Goal: Transaction & Acquisition: Purchase product/service

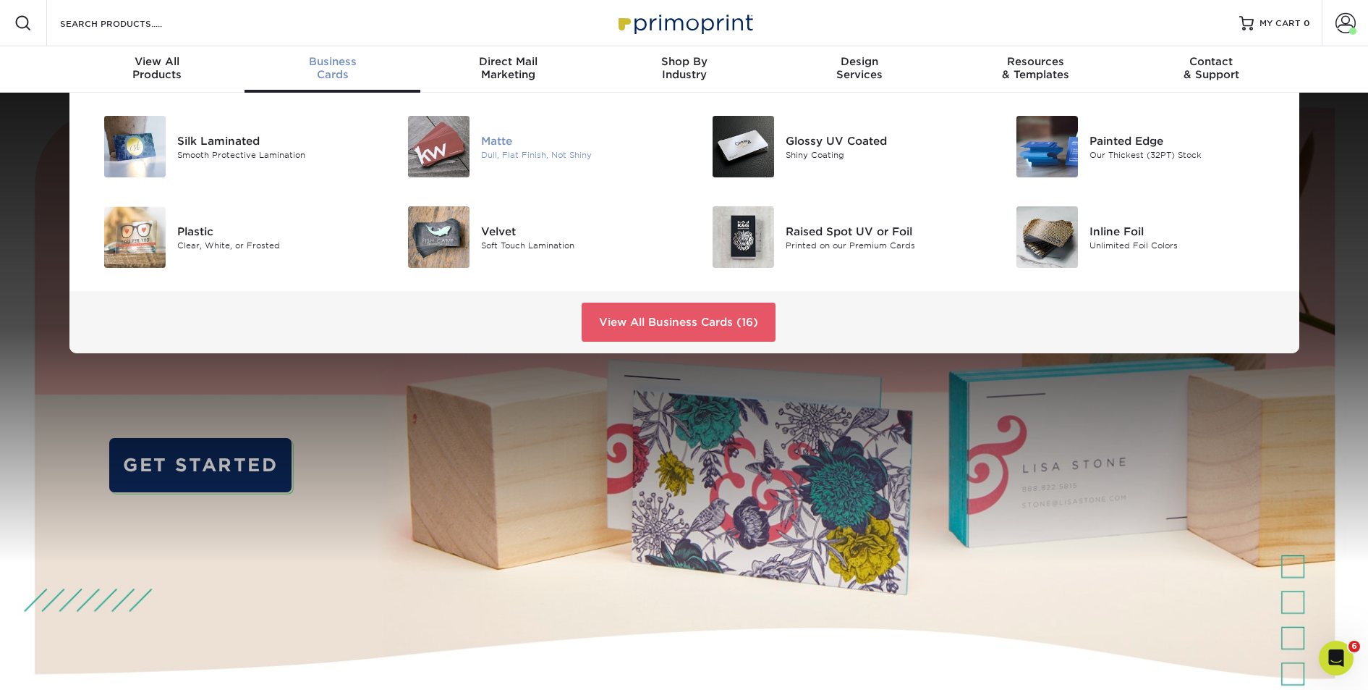
click at [499, 137] on div "Matte" at bounding box center [577, 140] width 192 height 16
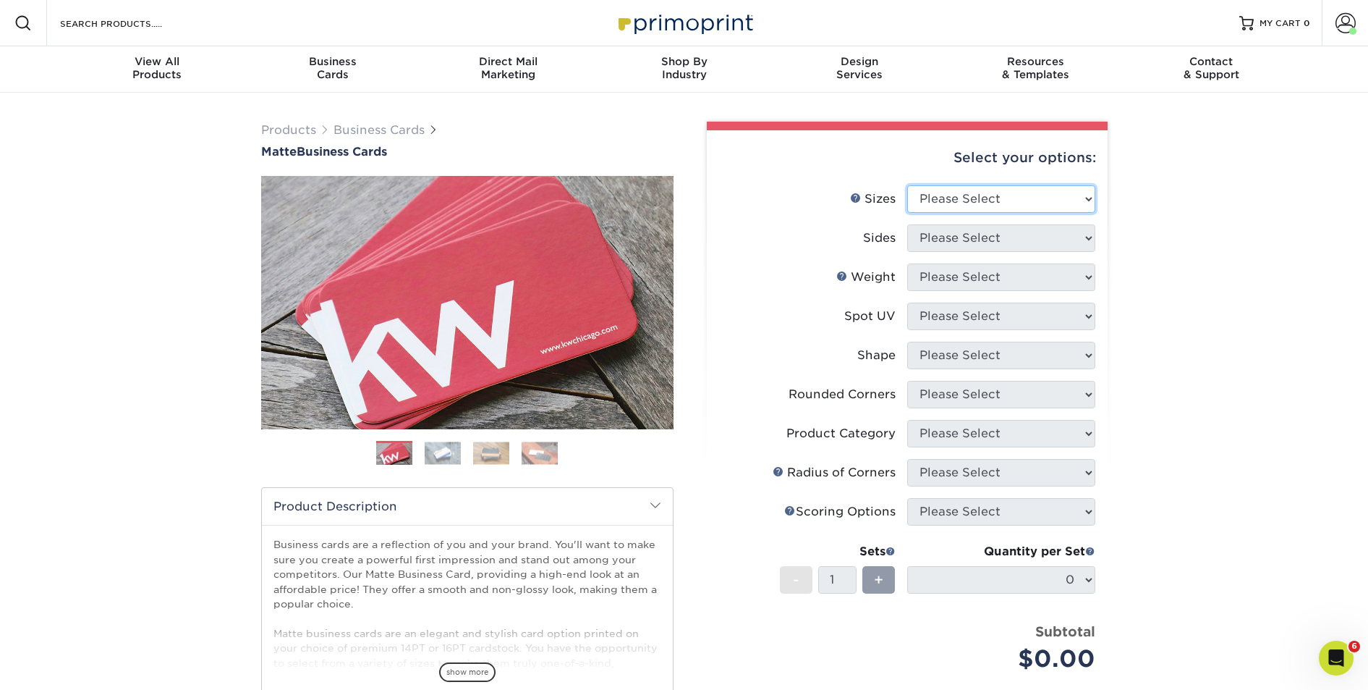
click at [957, 198] on select "Please Select 1.5" x 3.5" - Mini 1.75" x 3.5" - Mini 2" x 2" - Square 2" x 3" -…" at bounding box center [1001, 198] width 188 height 27
select select "2.00x3.50"
click at [907, 185] on select "Please Select 1.5" x 3.5" - Mini 1.75" x 3.5" - Mini 2" x 2" - Square 2" x 3" -…" at bounding box center [1001, 198] width 188 height 27
click at [960, 242] on select "Please Select Print Both Sides Print Front Only" at bounding box center [1001, 237] width 188 height 27
select select "13abbda7-1d64-4f25-8bb2-c179b224825d"
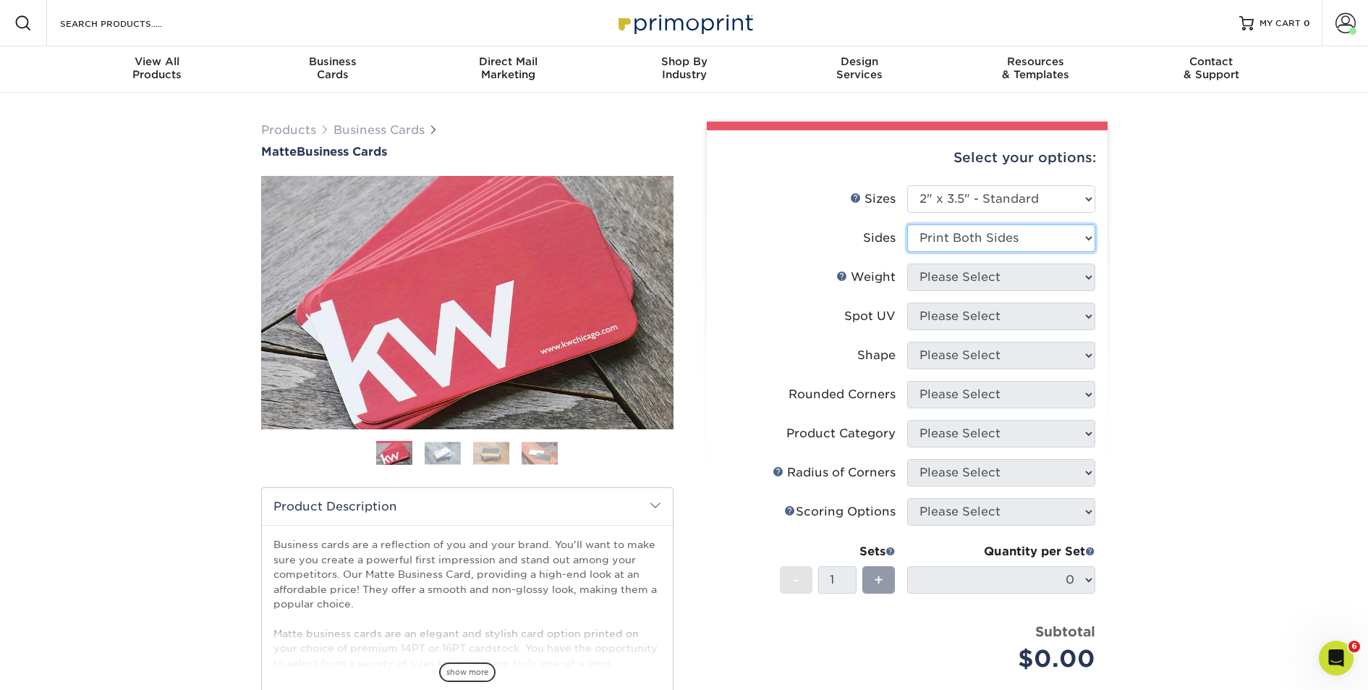
click at [907, 224] on select "Please Select Print Both Sides Print Front Only" at bounding box center [1001, 237] width 188 height 27
click at [939, 285] on select "Please Select 16PT 14PT" at bounding box center [1001, 276] width 188 height 27
select select "14PT"
click at [907, 263] on select "Please Select 16PT 14PT" at bounding box center [1001, 276] width 188 height 27
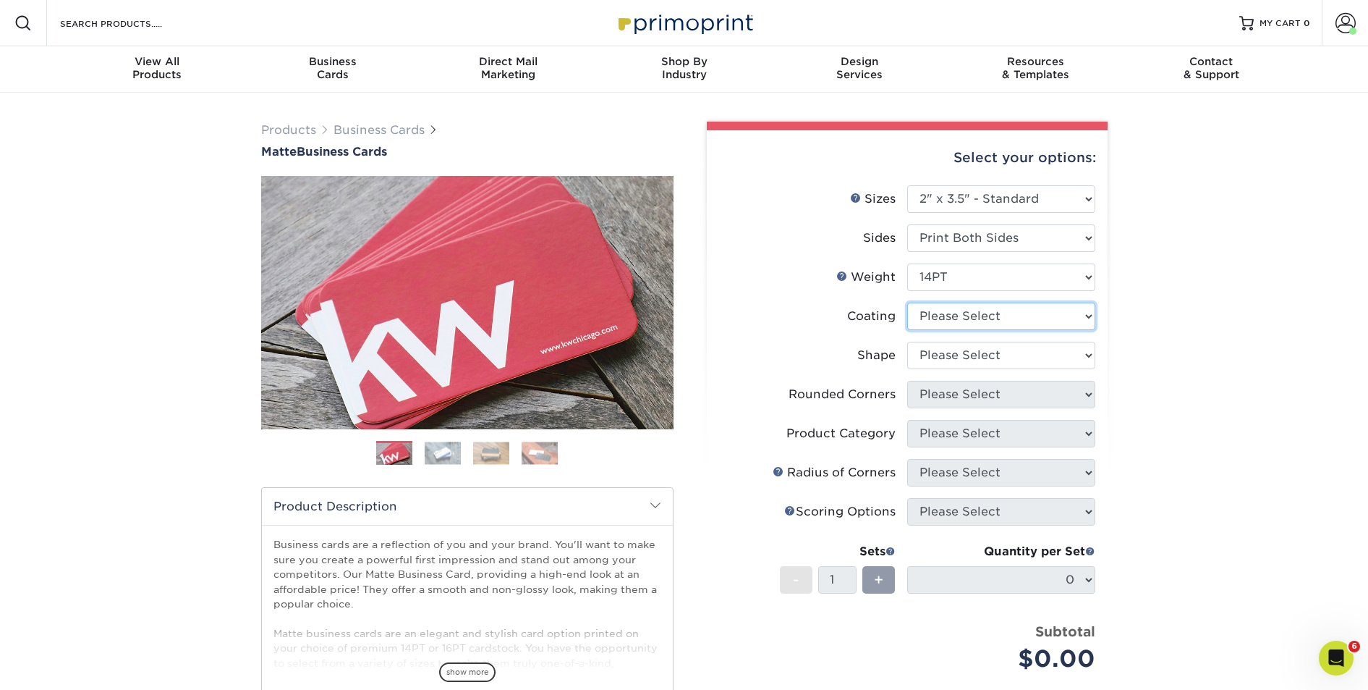
click at [935, 320] on select at bounding box center [1001, 315] width 188 height 27
select select "121bb7b5-3b4d-429f-bd8d-bbf80e953313"
click at [907, 302] on select at bounding box center [1001, 315] width 188 height 27
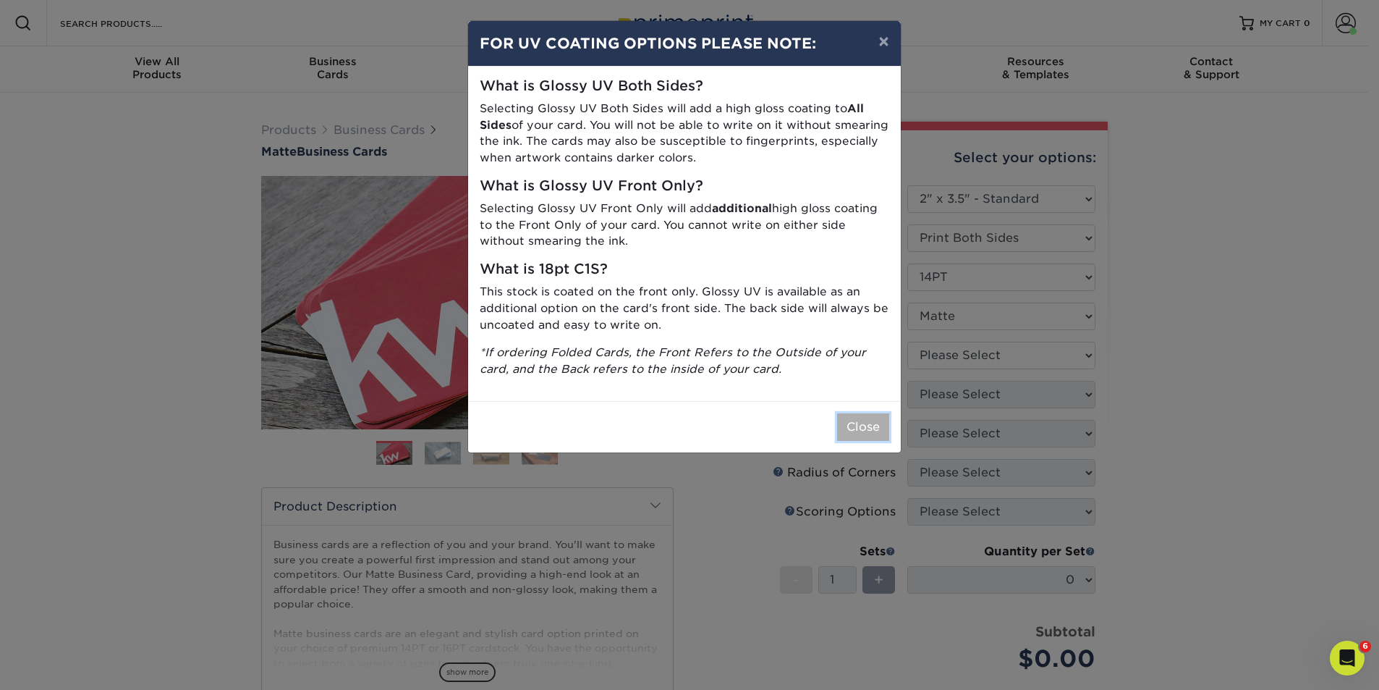
click at [860, 421] on button "Close" at bounding box center [863, 426] width 52 height 27
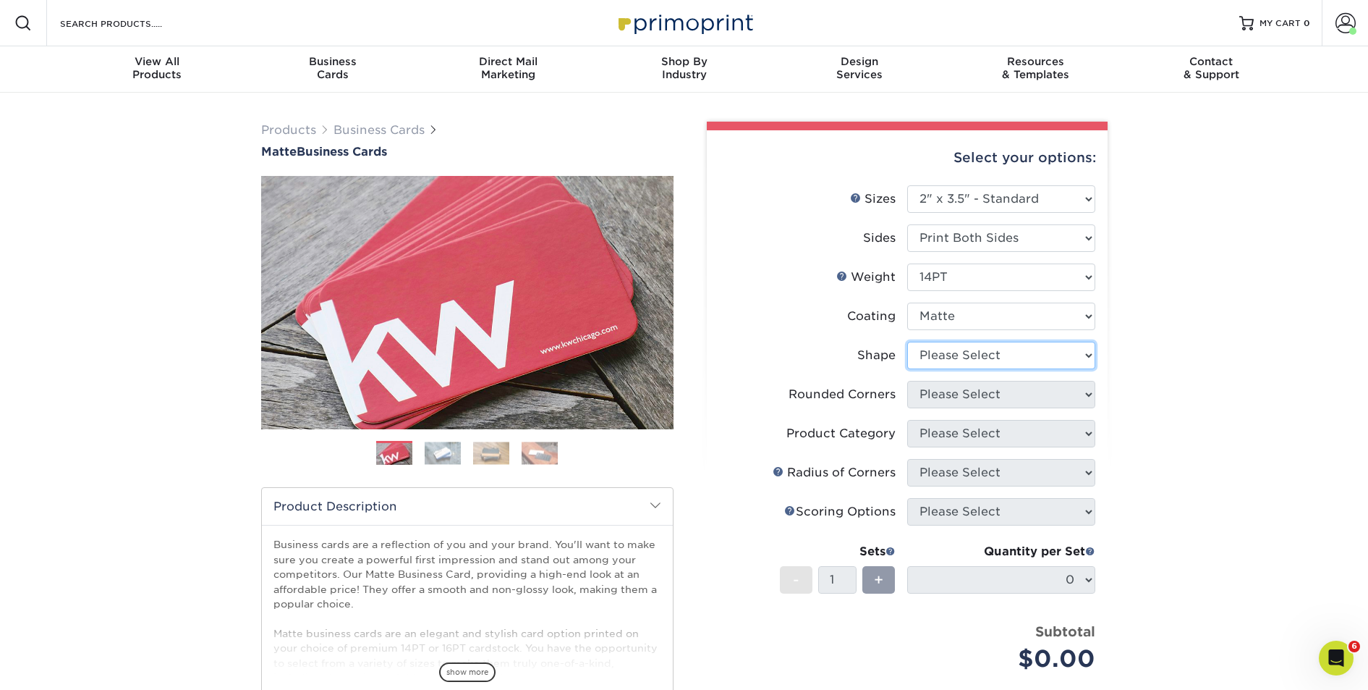
click at [944, 362] on select "Please Select Standard" at bounding box center [1001, 355] width 188 height 27
select select "standard"
click at [907, 342] on select "Please Select Standard" at bounding box center [1001, 355] width 188 height 27
click at [941, 391] on select "Please Select Yes - Round 2 Corners Yes - Round 4 Corners No" at bounding box center [1001, 394] width 188 height 27
select select "0"
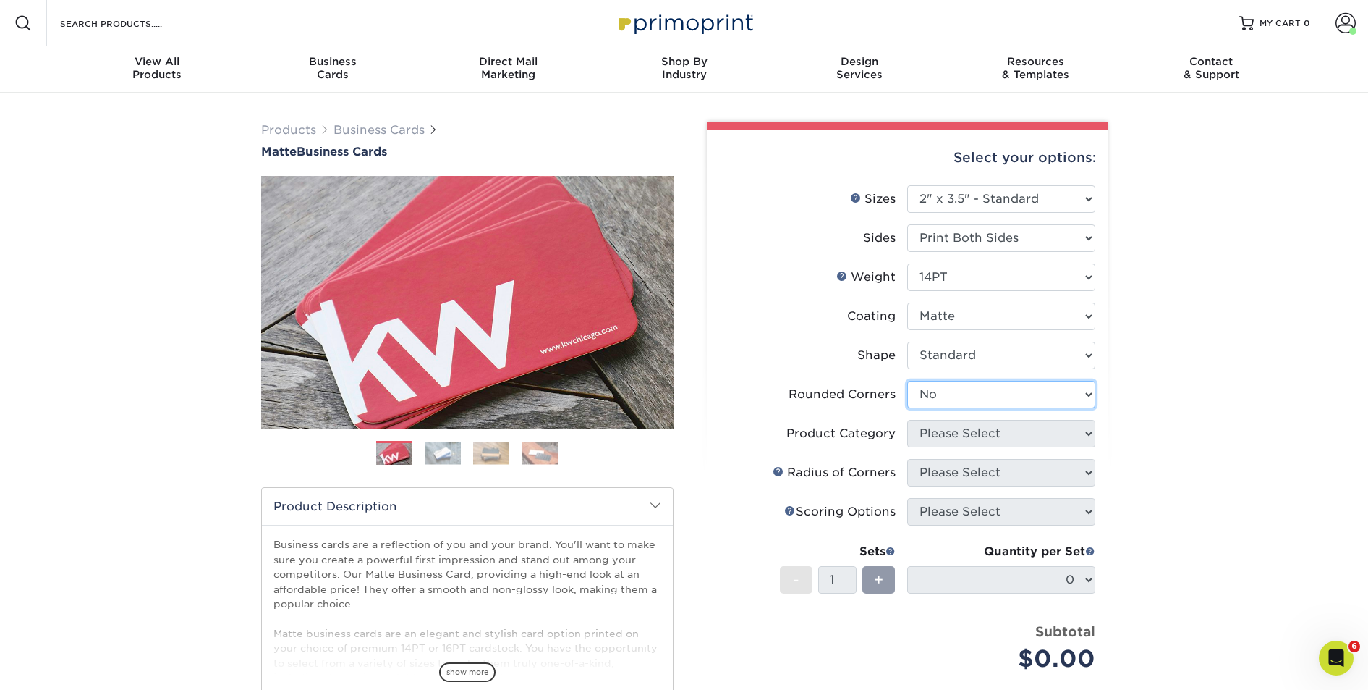
click at [907, 381] on select "Please Select Yes - Round 2 Corners Yes - Round 4 Corners No" at bounding box center [1001, 394] width 188 height 27
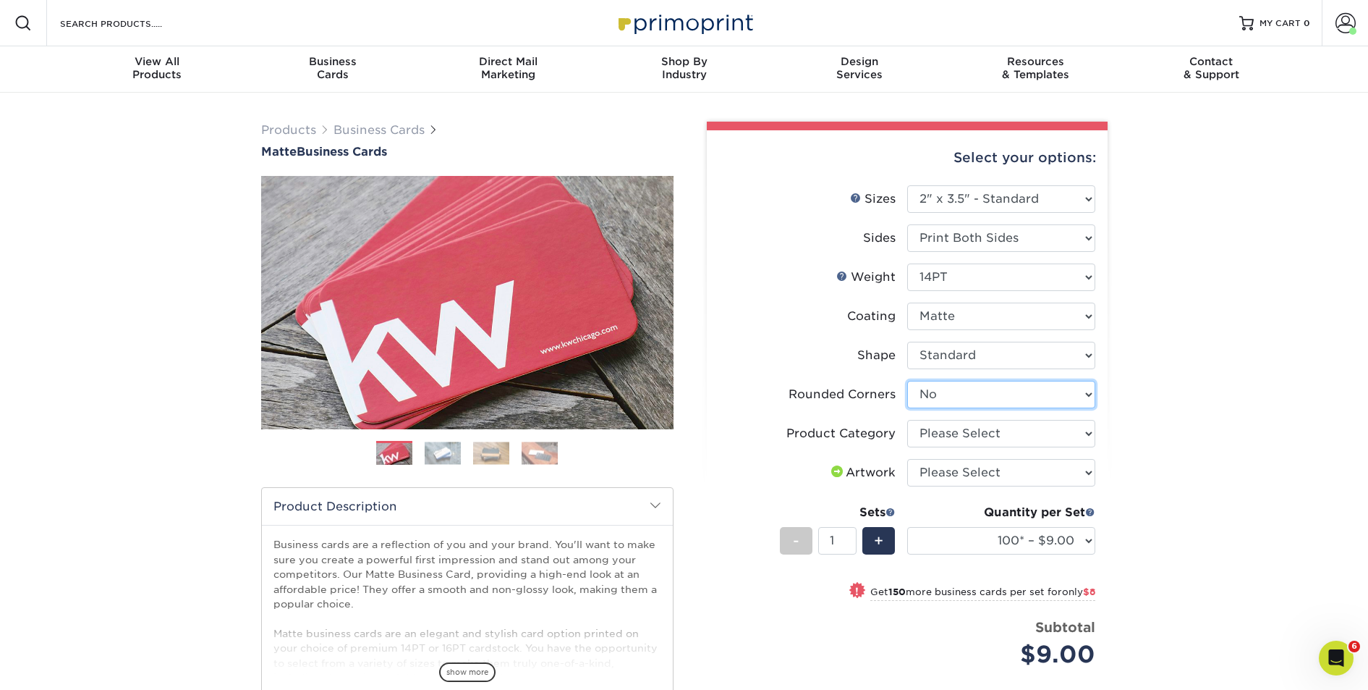
click at [940, 396] on select "Please Select Yes - Round 2 Corners Yes - Round 4 Corners No" at bounding box center [1001, 394] width 188 height 27
click at [1341, 23] on span at bounding box center [1346, 23] width 20 height 20
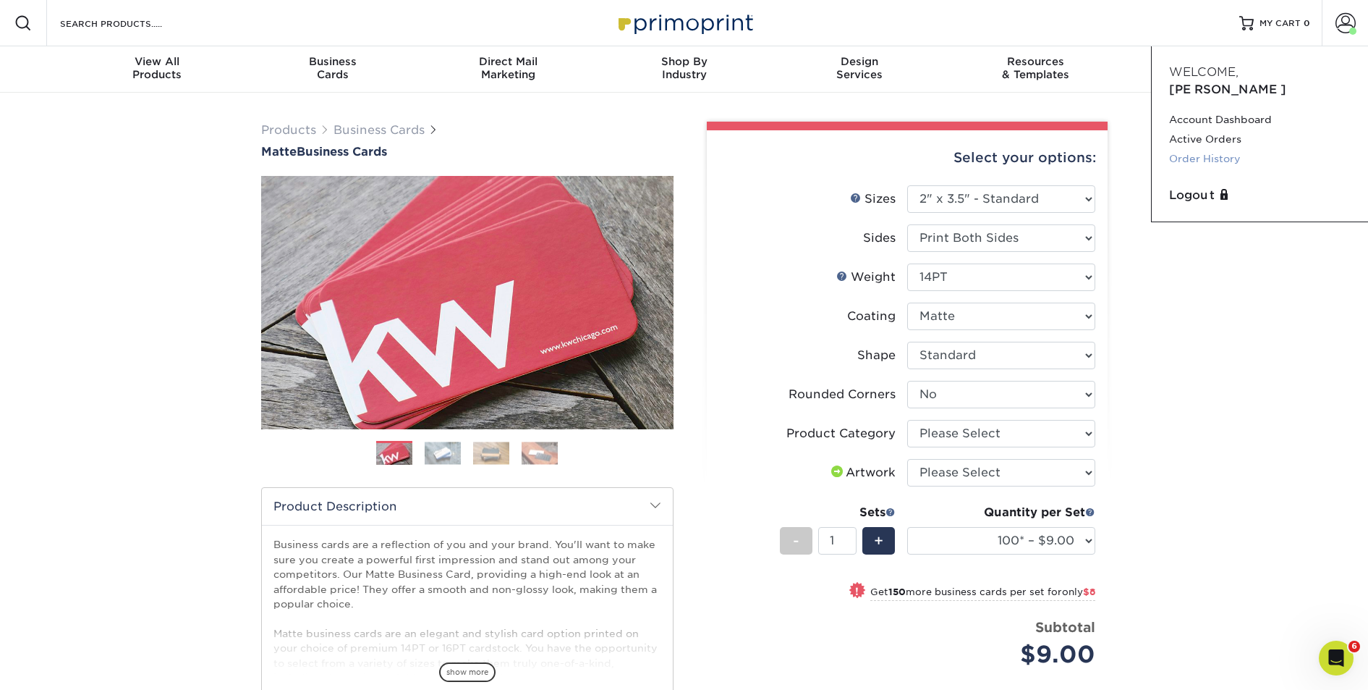
click at [1195, 149] on link "Order History" at bounding box center [1260, 159] width 182 height 20
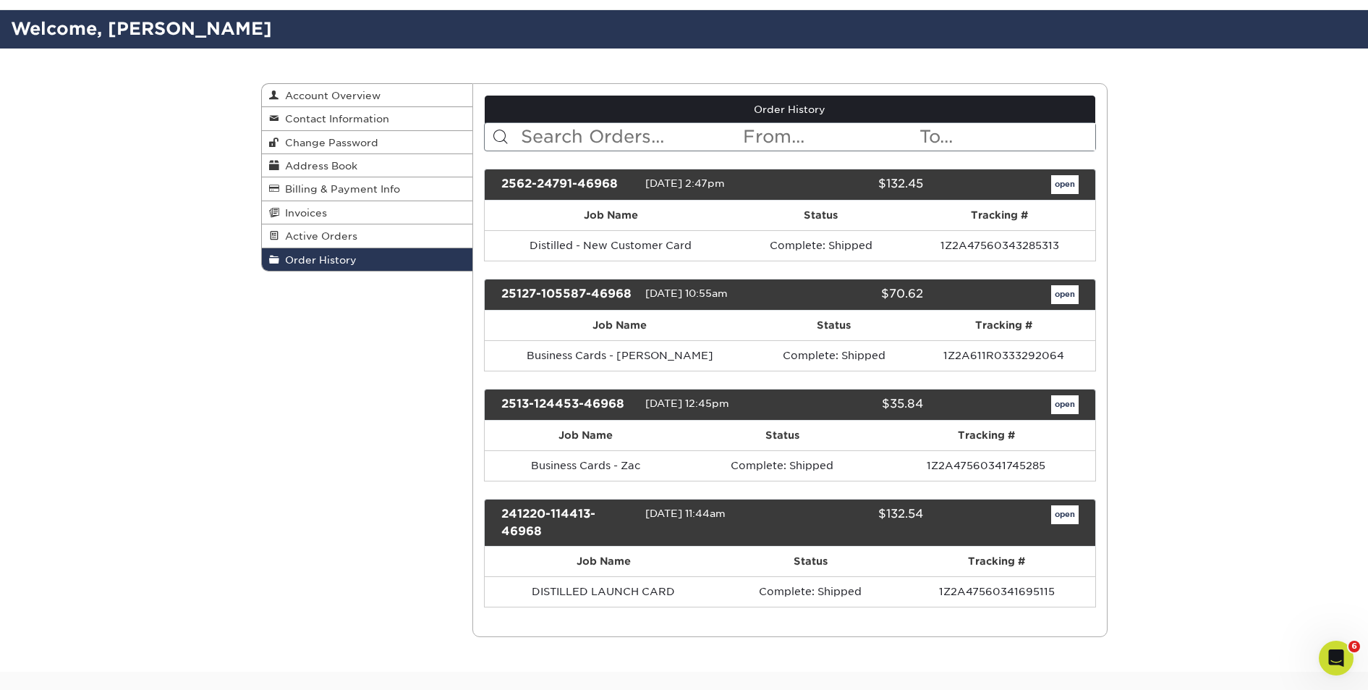
scroll to position [84, 0]
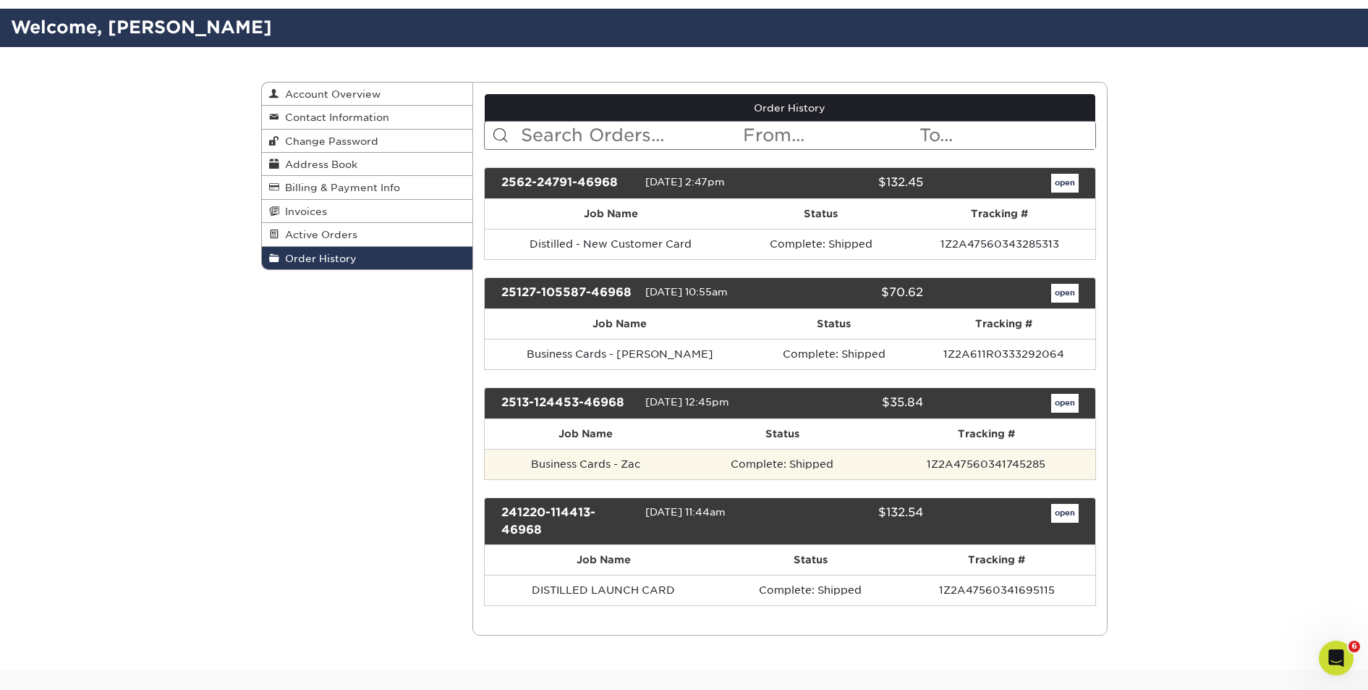
click at [852, 459] on td "Complete: Shipped" at bounding box center [782, 464] width 191 height 30
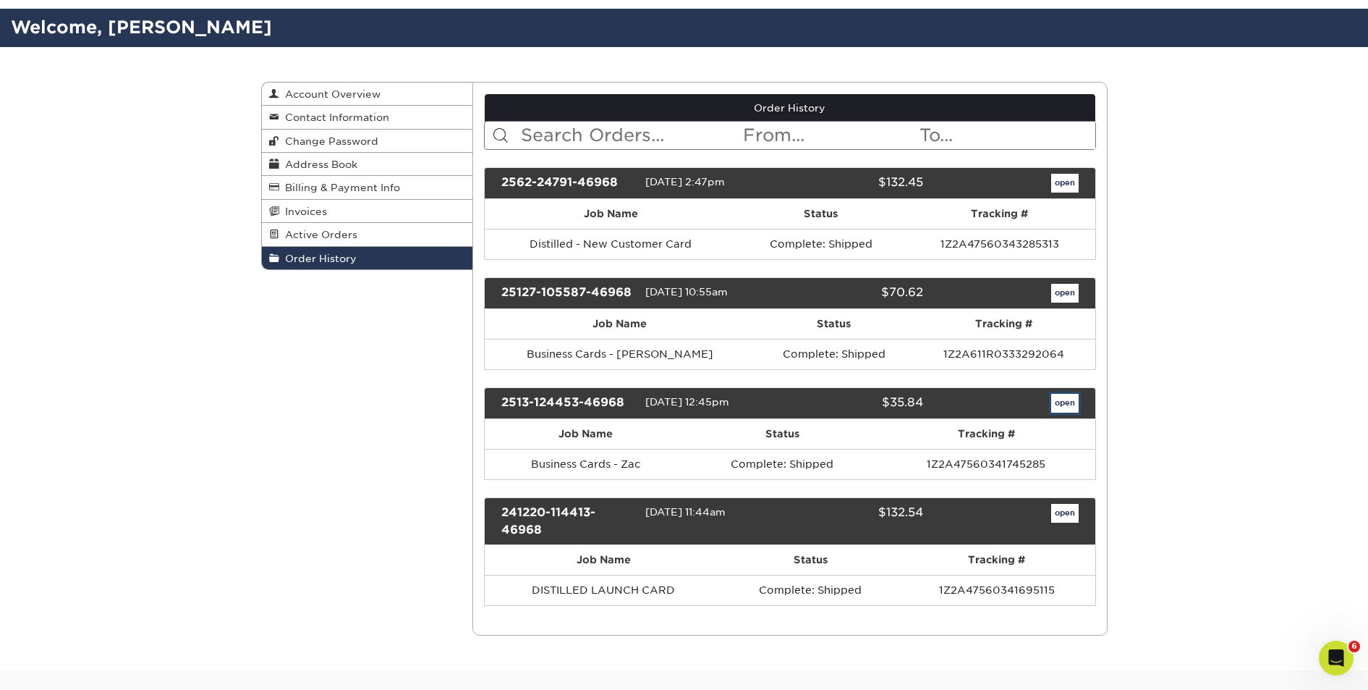
click at [1053, 409] on link "open" at bounding box center [1064, 403] width 27 height 19
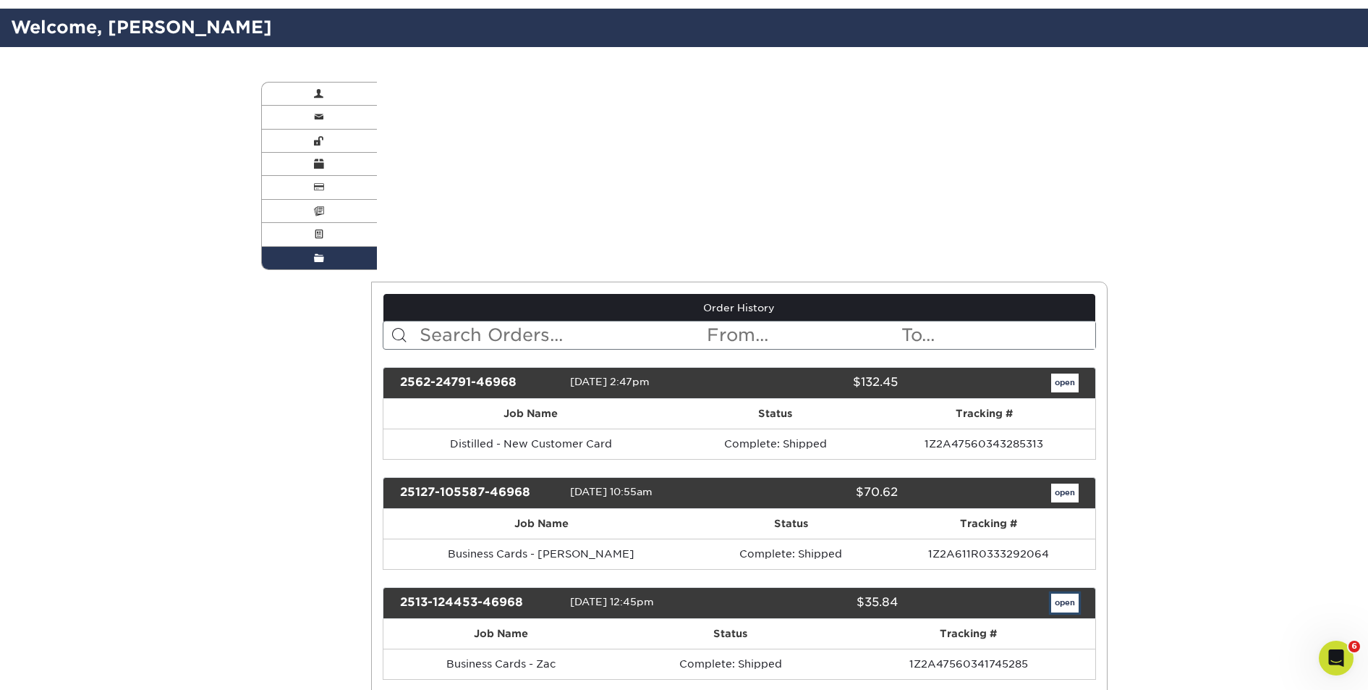
scroll to position [0, 0]
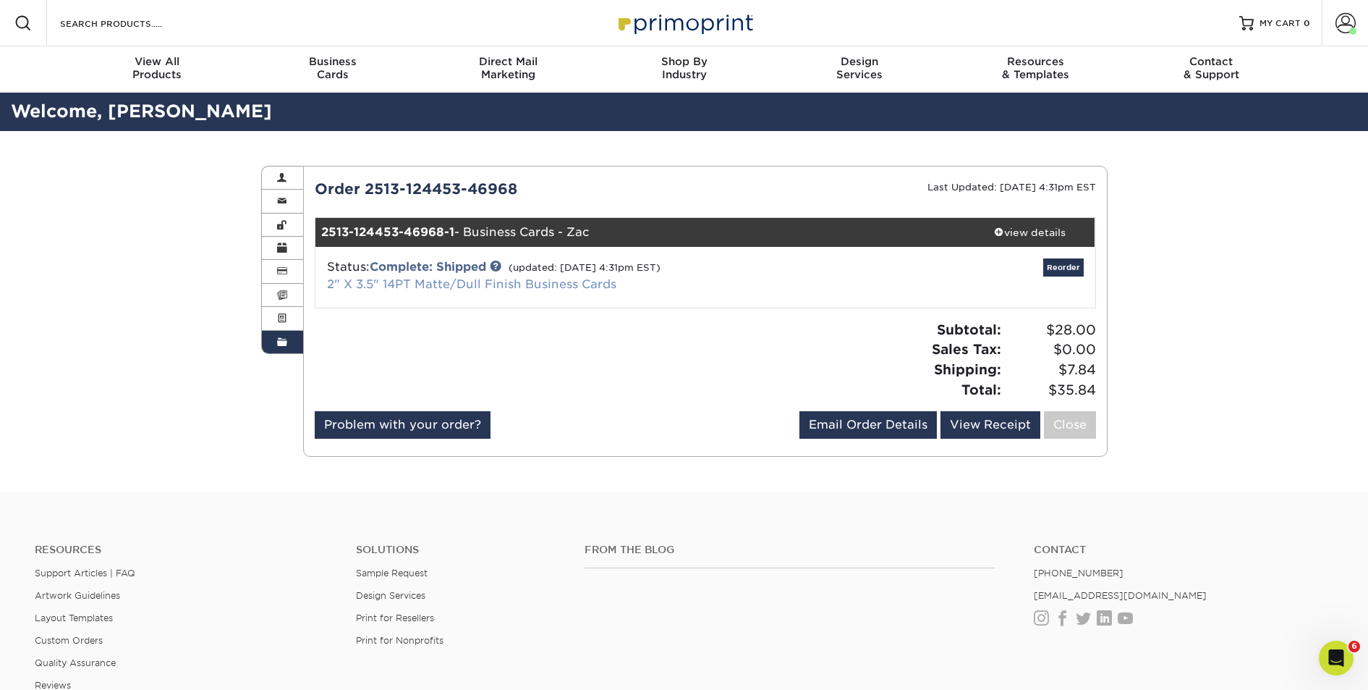
click at [557, 281] on link "2" X 3.5" 14PT Matte/Dull Finish Business Cards" at bounding box center [471, 284] width 289 height 14
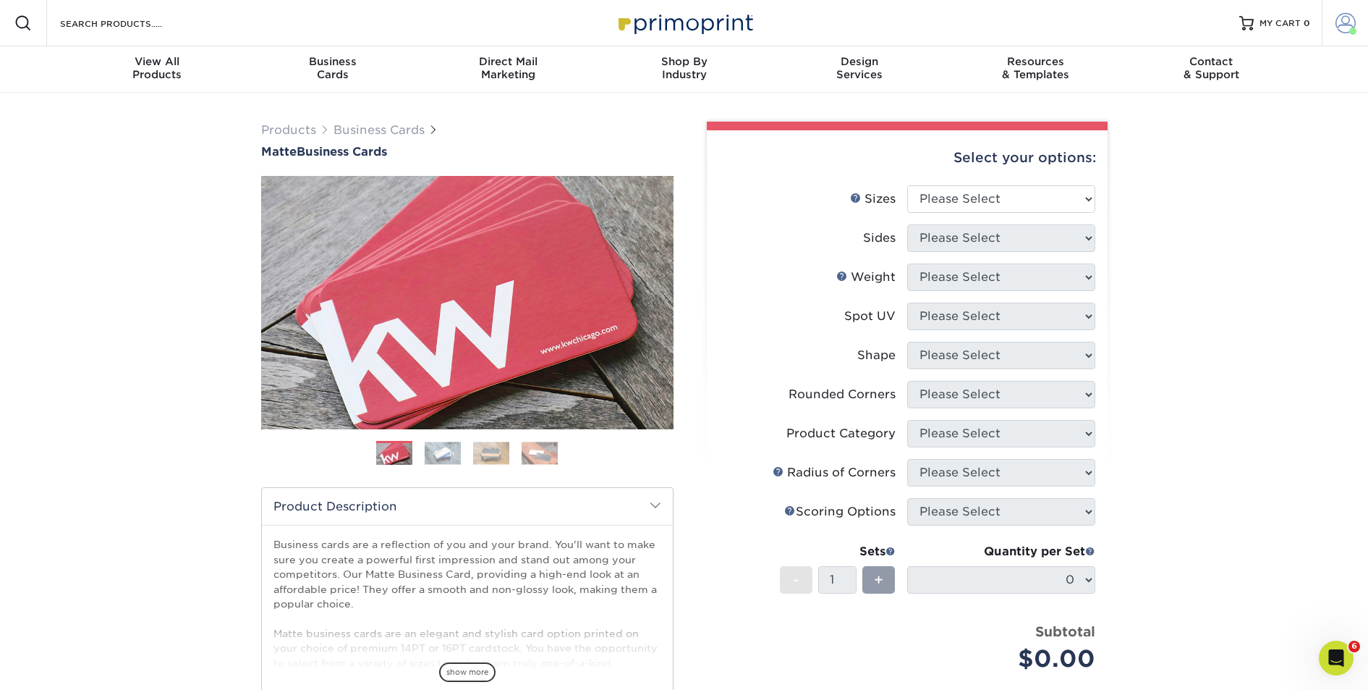
click at [1343, 22] on span at bounding box center [1346, 23] width 20 height 20
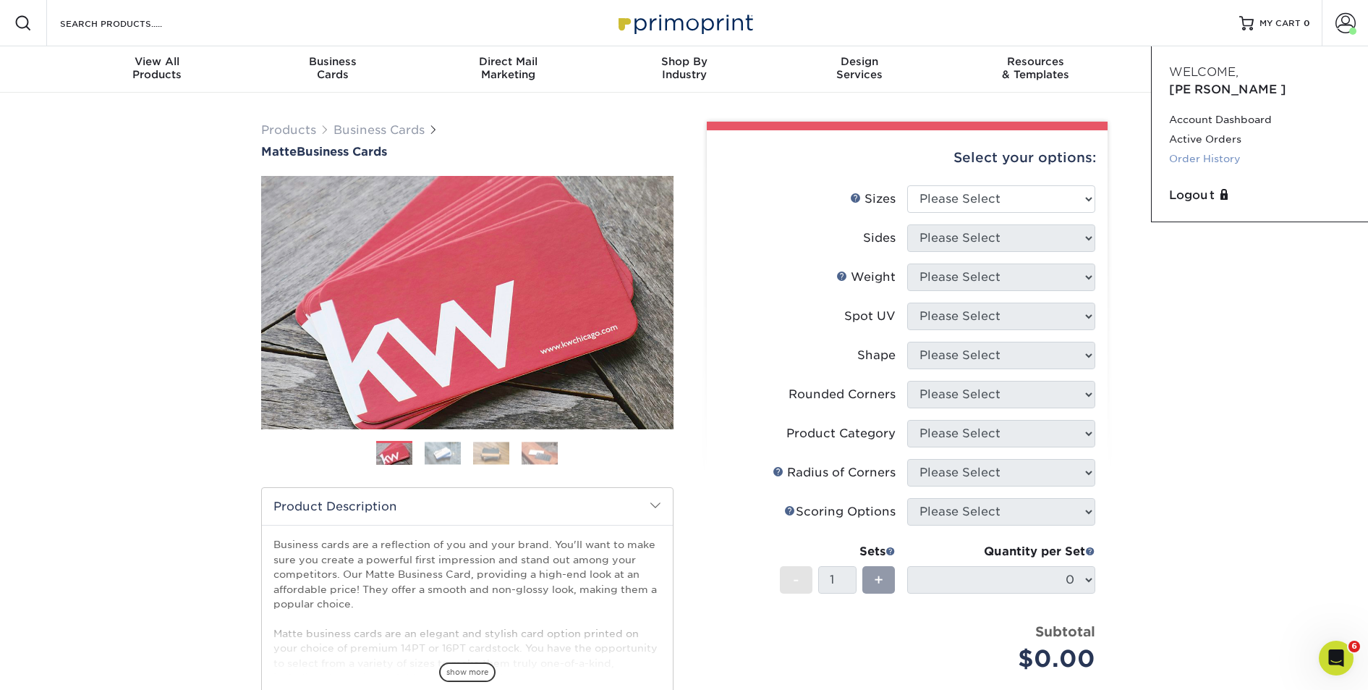
click at [1213, 149] on link "Order History" at bounding box center [1260, 159] width 182 height 20
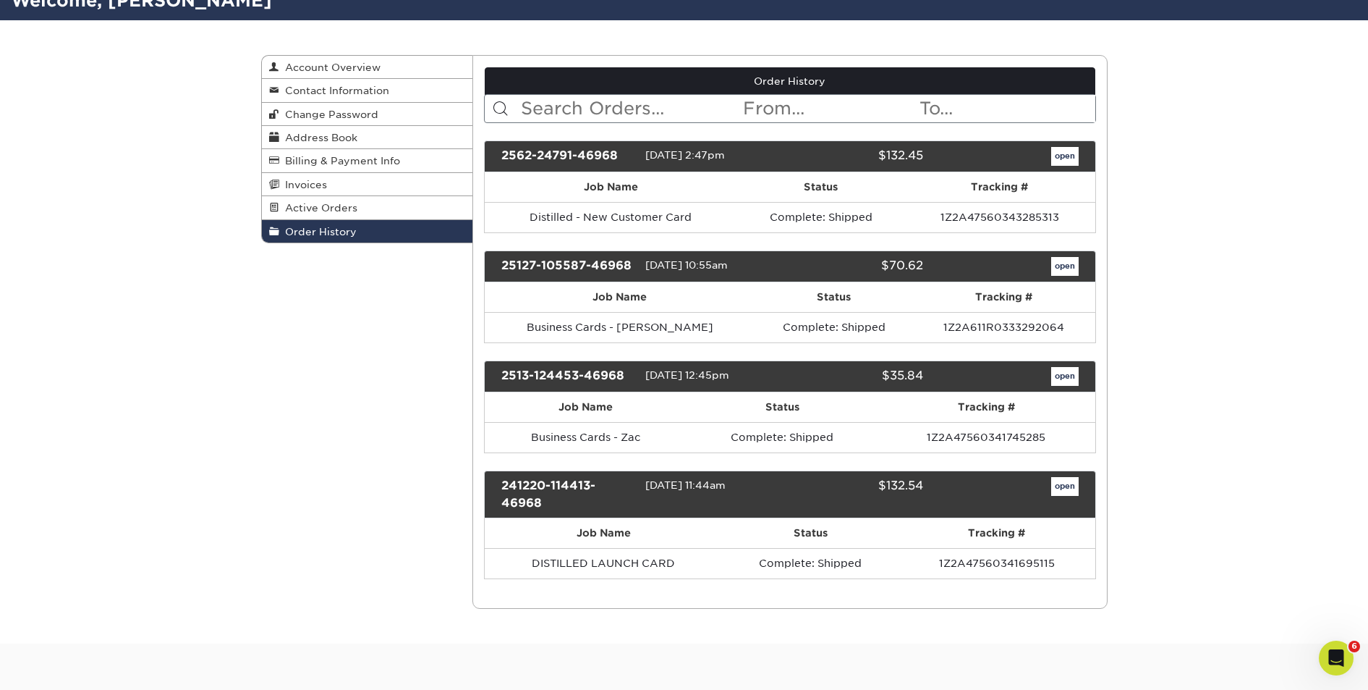
scroll to position [115, 0]
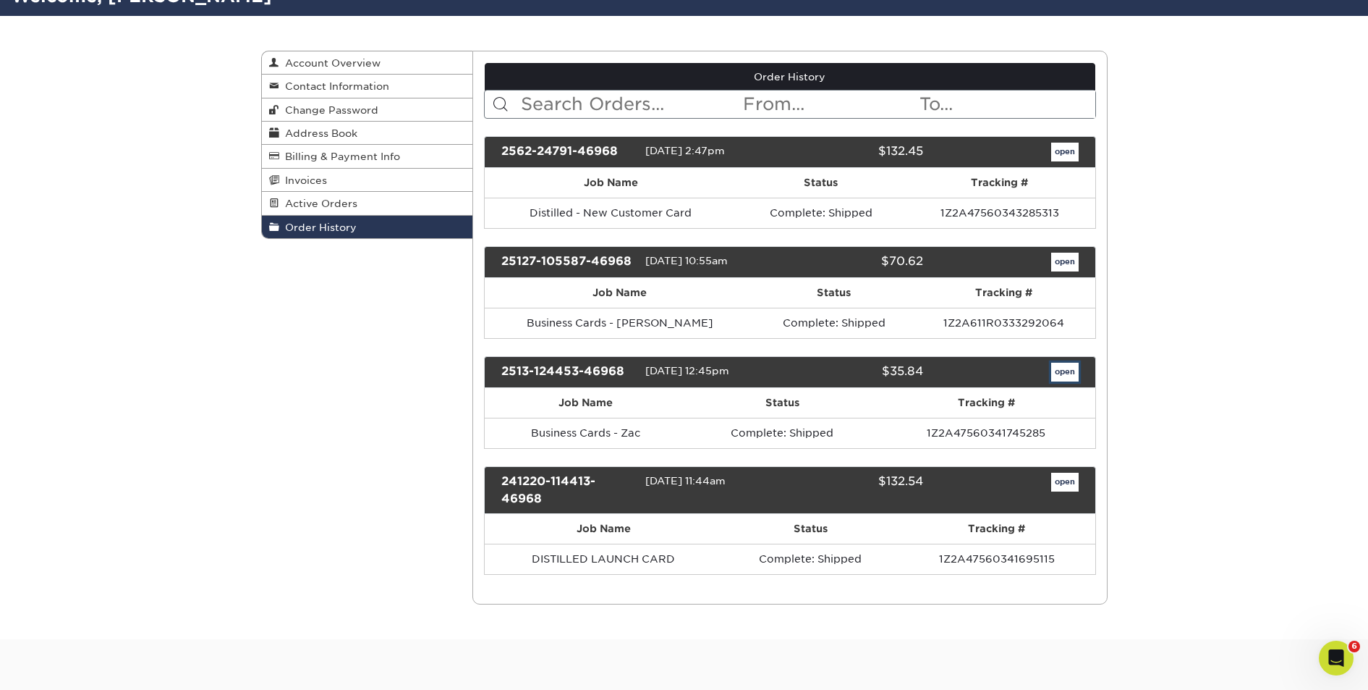
click at [1064, 375] on link "open" at bounding box center [1064, 372] width 27 height 19
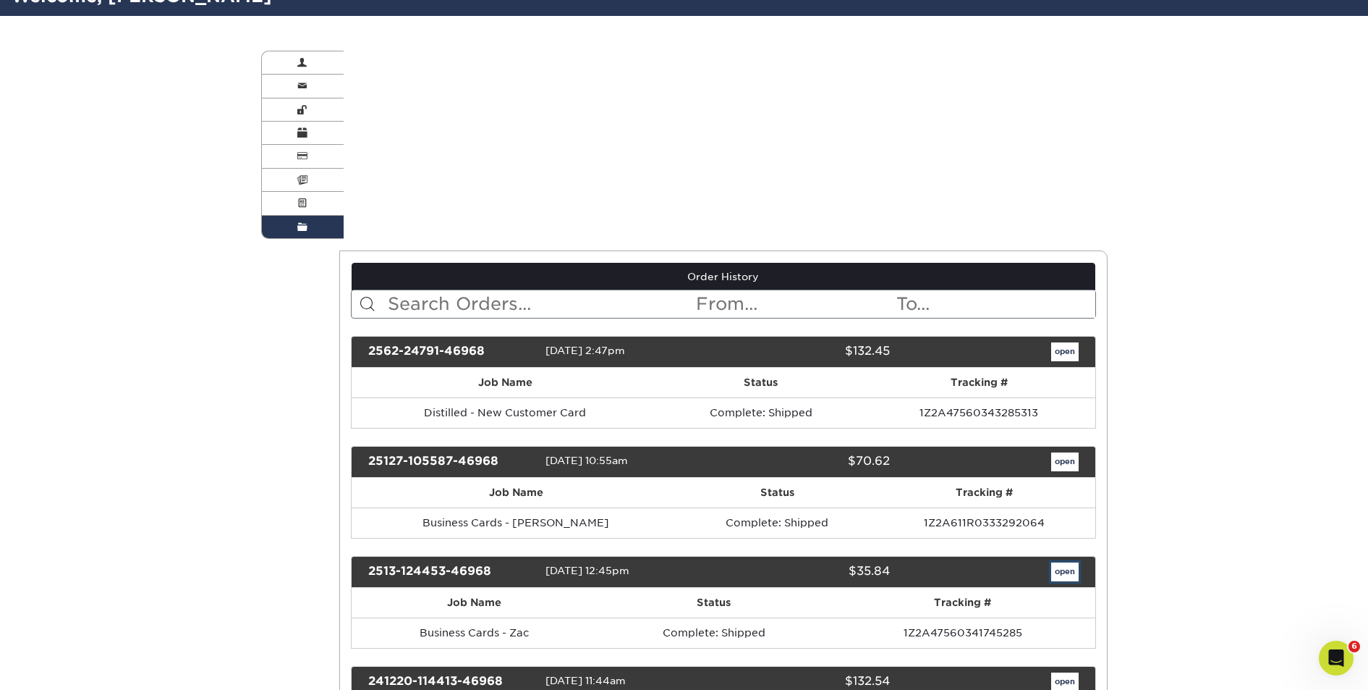
scroll to position [0, 0]
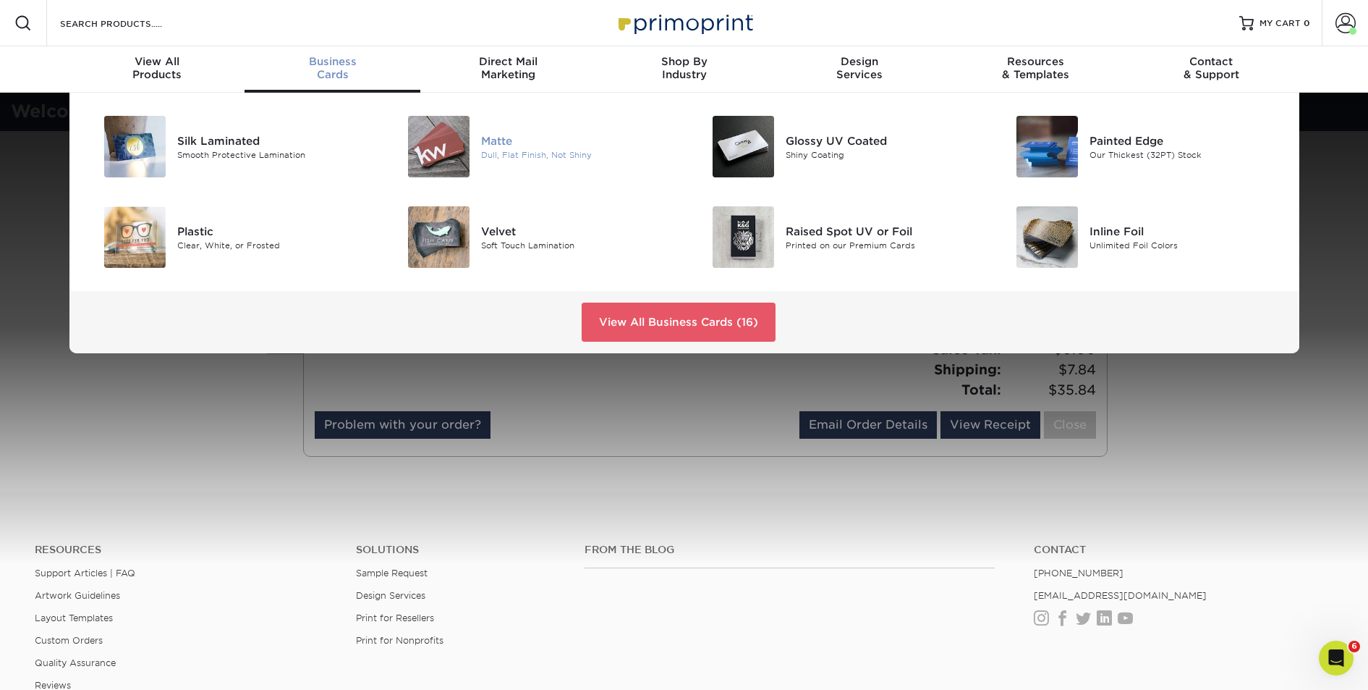
click at [442, 138] on img at bounding box center [439, 147] width 62 height 62
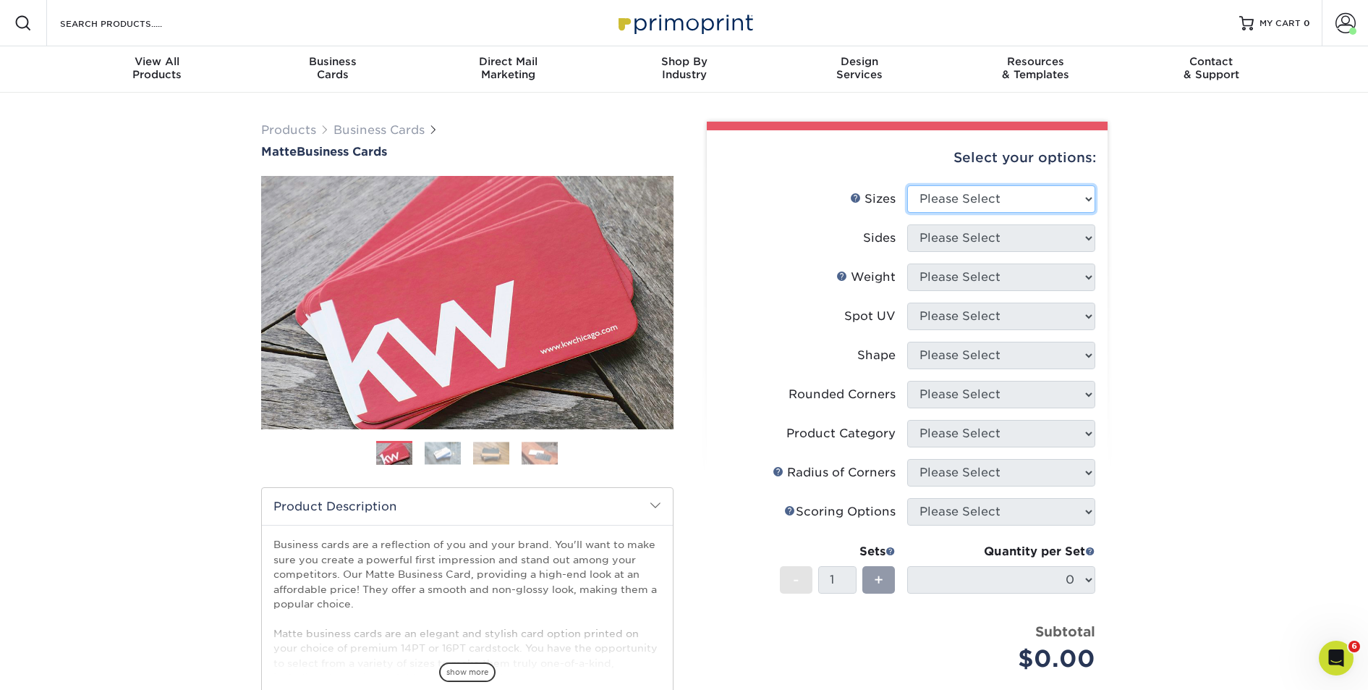
click at [945, 202] on select "Please Select 1.5" x 3.5" - Mini 1.75" x 3.5" - Mini 2" x 2" - Square 2" x 3" -…" at bounding box center [1001, 198] width 188 height 27
select select "2.00x3.50"
click at [907, 185] on select "Please Select 1.5" x 3.5" - Mini 1.75" x 3.5" - Mini 2" x 2" - Square 2" x 3" -…" at bounding box center [1001, 198] width 188 height 27
click at [953, 240] on select "Please Select Print Both Sides Print Front Only" at bounding box center [1001, 237] width 188 height 27
select select "13abbda7-1d64-4f25-8bb2-c179b224825d"
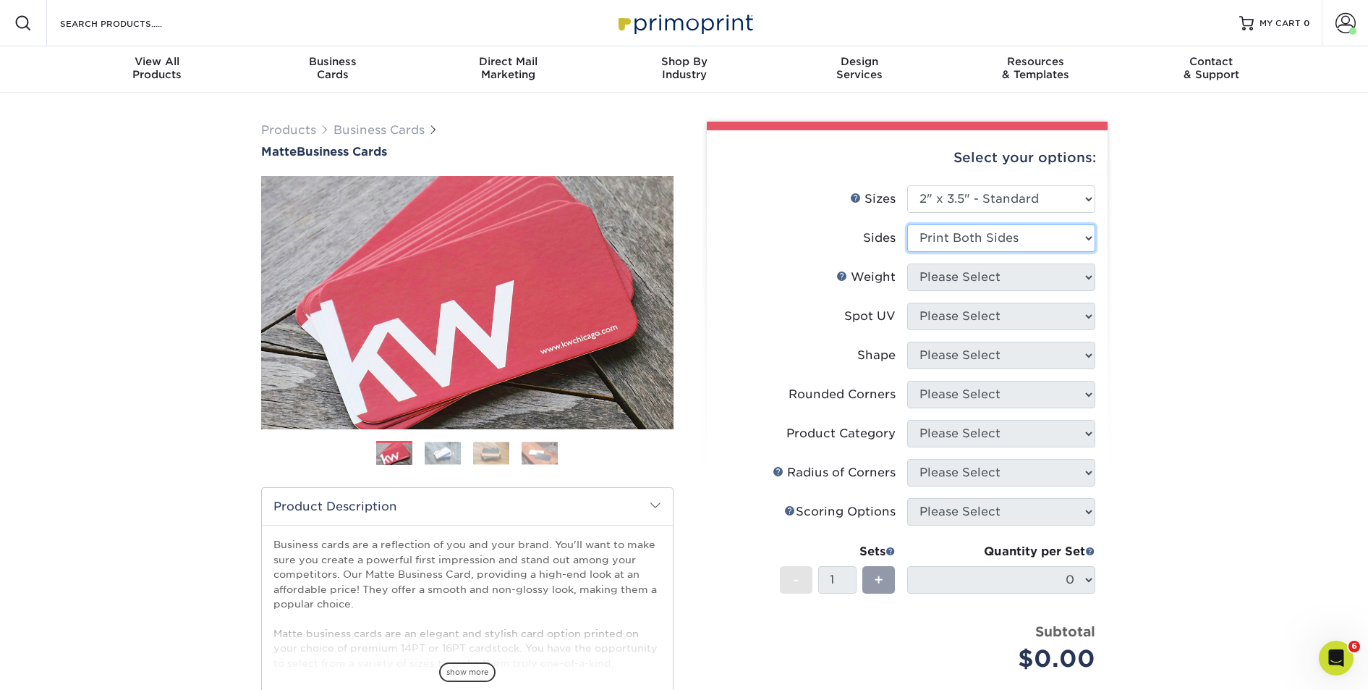
click at [907, 224] on select "Please Select Print Both Sides Print Front Only" at bounding box center [1001, 237] width 188 height 27
click at [947, 279] on select "Please Select 16PT 14PT" at bounding box center [1001, 276] width 188 height 27
select select "14PT"
click at [907, 263] on select "Please Select 16PT 14PT" at bounding box center [1001, 276] width 188 height 27
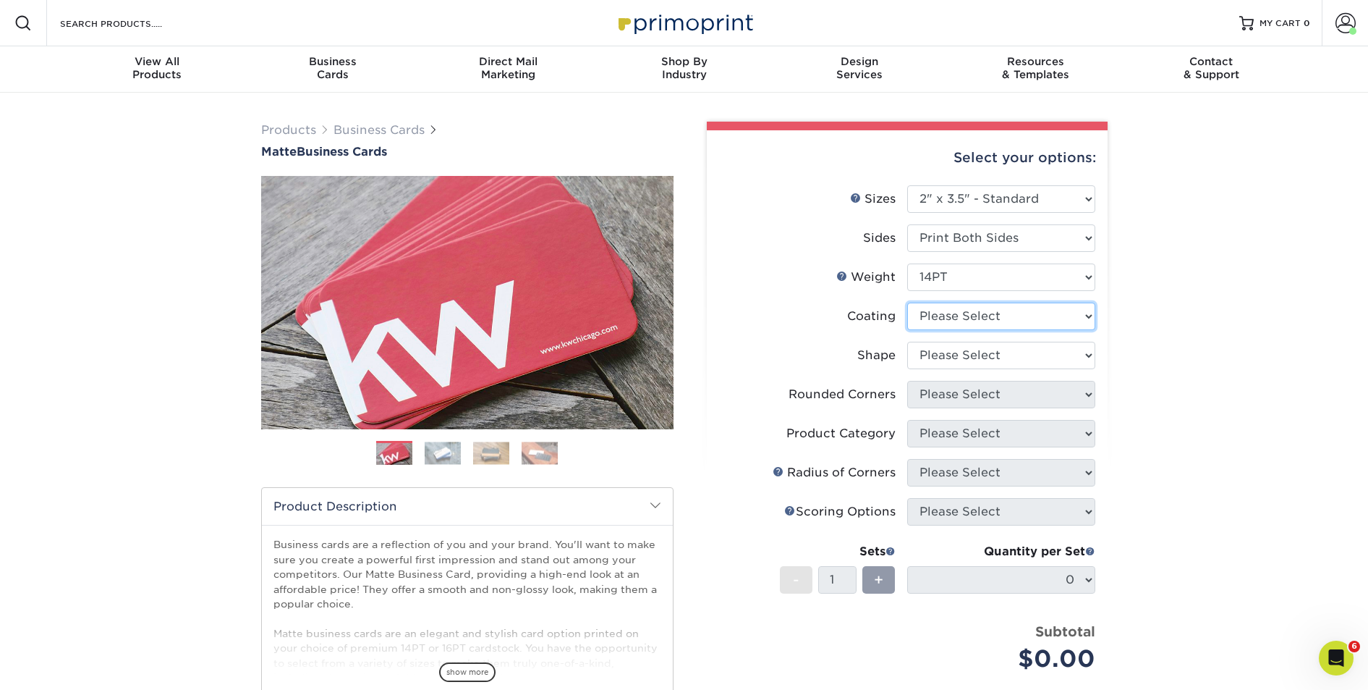
click at [939, 319] on select at bounding box center [1001, 315] width 188 height 27
select select "121bb7b5-3b4d-429f-bd8d-bbf80e953313"
click at [907, 302] on select at bounding box center [1001, 315] width 188 height 27
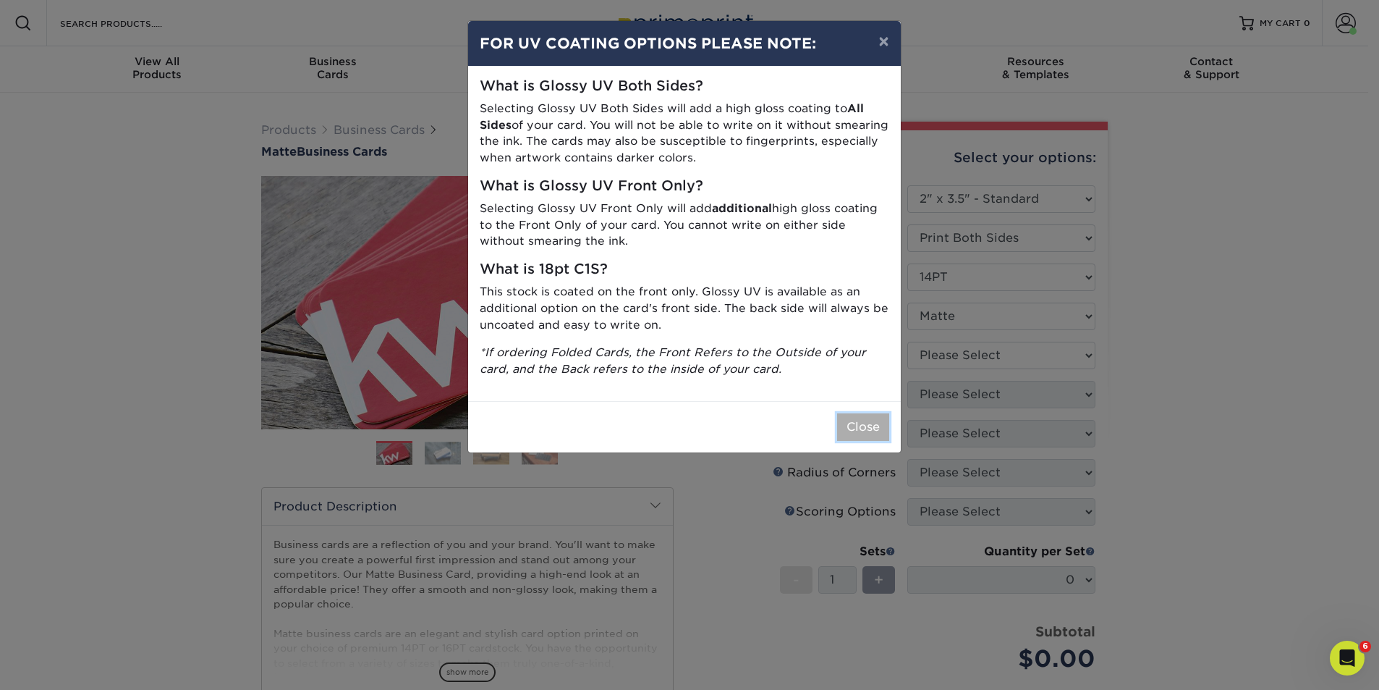
click at [859, 417] on button "Close" at bounding box center [863, 426] width 52 height 27
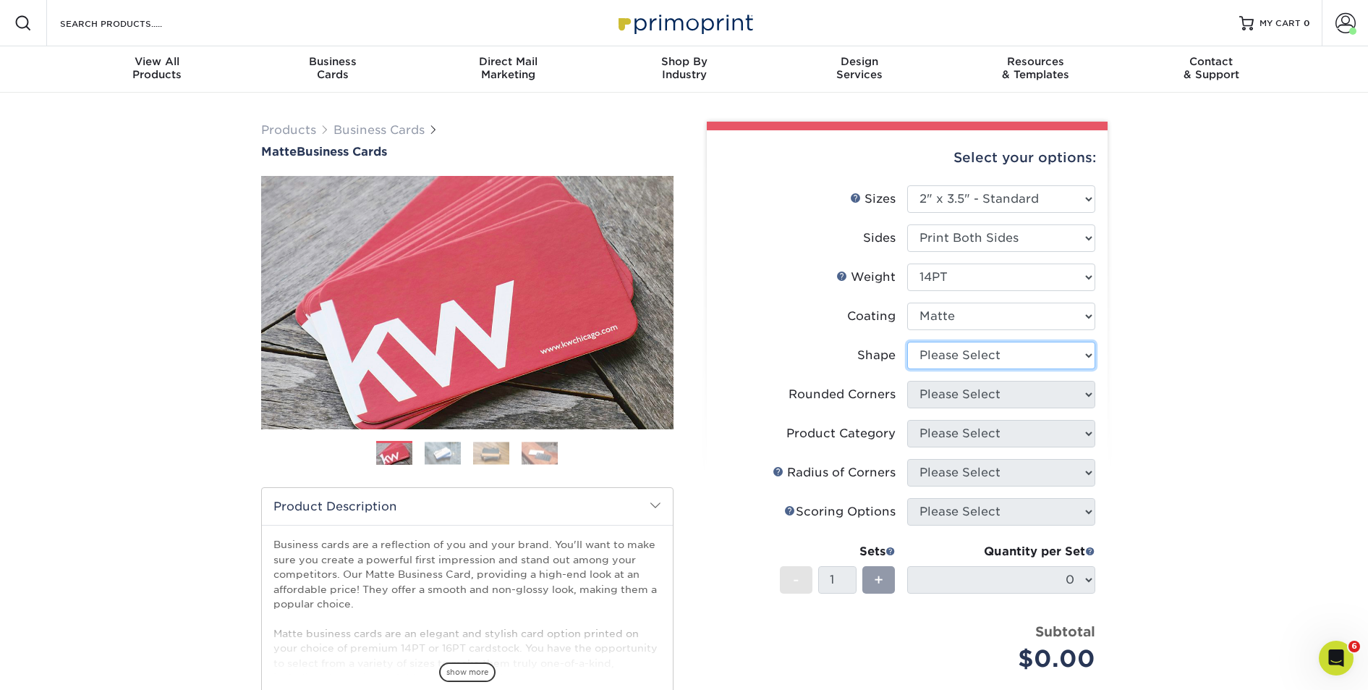
click at [939, 365] on select "Please Select Standard" at bounding box center [1001, 355] width 188 height 27
select select "standard"
click at [907, 342] on select "Please Select Standard" at bounding box center [1001, 355] width 188 height 27
click at [939, 393] on select "Please Select Yes - Round 2 Corners Yes - Round 4 Corners No" at bounding box center [1001, 394] width 188 height 27
click at [977, 391] on select "Please Select Yes - Round 2 Corners Yes - Round 4 Corners No" at bounding box center [1001, 394] width 188 height 27
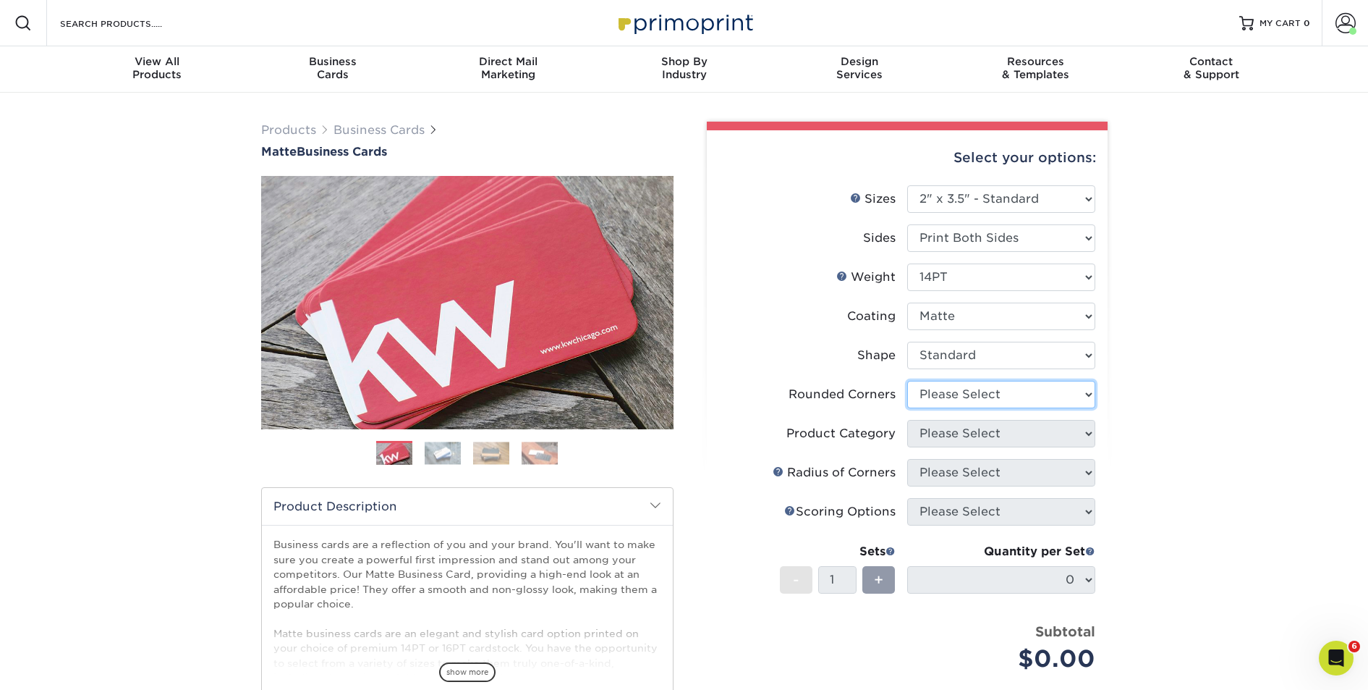
click at [928, 396] on select "Please Select Yes - Round 2 Corners Yes - Round 4 Corners No" at bounding box center [1001, 394] width 188 height 27
click at [907, 381] on select "Please Select Yes - Round 2 Corners Yes - Round 4 Corners No" at bounding box center [1001, 394] width 188 height 27
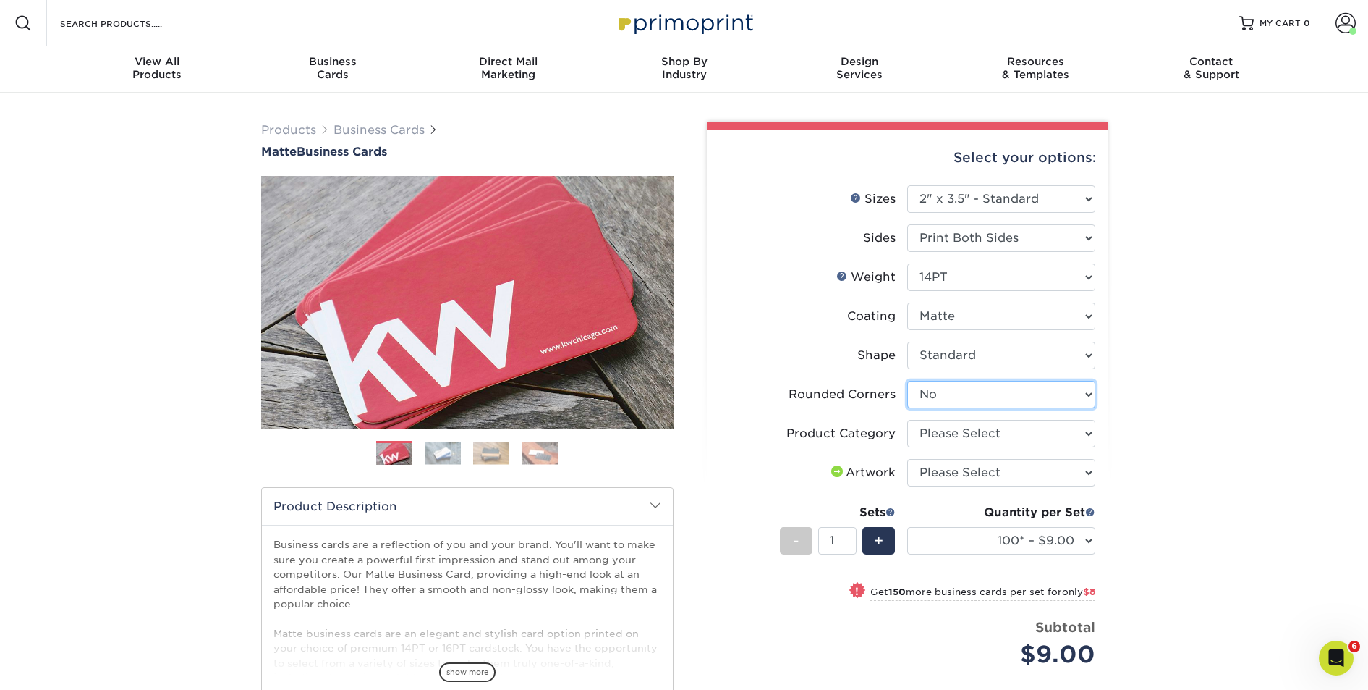
click at [939, 394] on select "Please Select Yes - Round 2 Corners Yes - Round 4 Corners No" at bounding box center [1001, 394] width 188 height 27
select select "-1"
click at [907, 381] on select "Please Select Yes - Round 2 Corners Yes - Round 4 Corners No" at bounding box center [1001, 394] width 188 height 27
select select
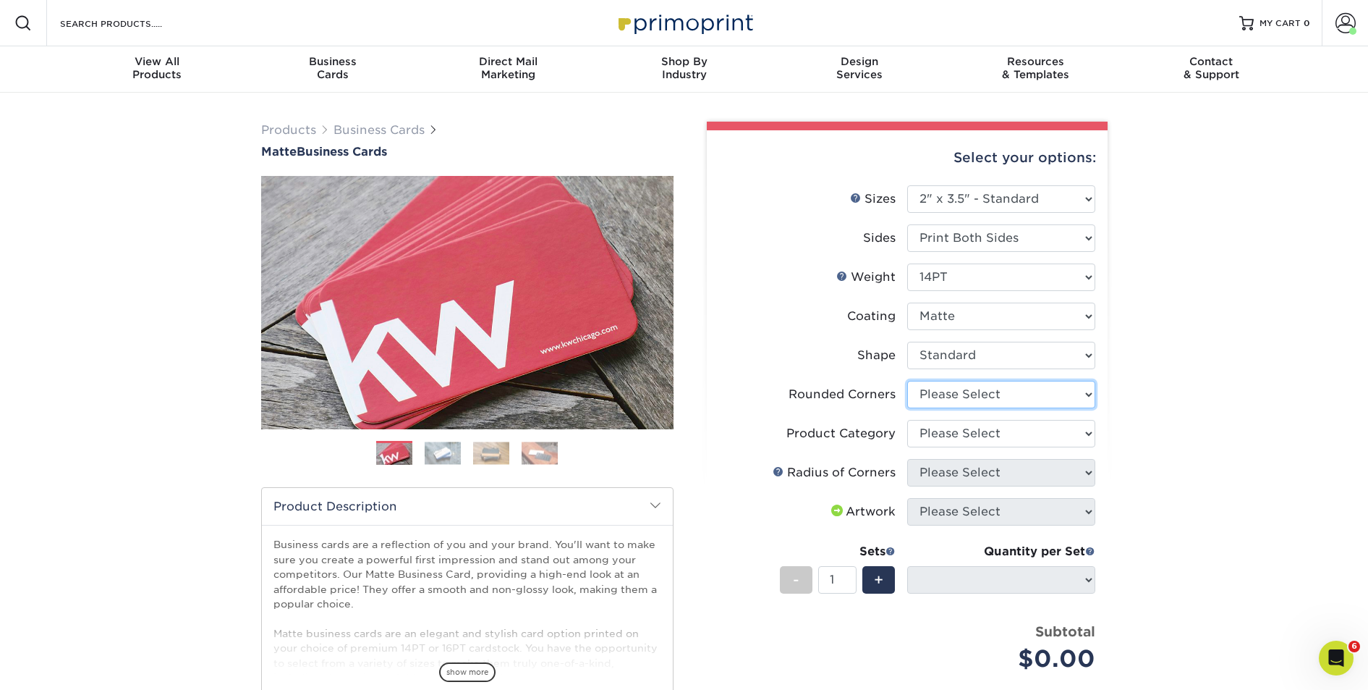
click at [933, 391] on select "Please Select Yes - Round 2 Corners Yes - Round 4 Corners No" at bounding box center [1001, 394] width 188 height 27
select select "7672df9e-0e0a-464d-8e1f-920c575e4da3"
click at [907, 381] on select "Please Select Yes - Round 2 Corners Yes - Round 4 Corners No" at bounding box center [1001, 394] width 188 height 27
select select "-1"
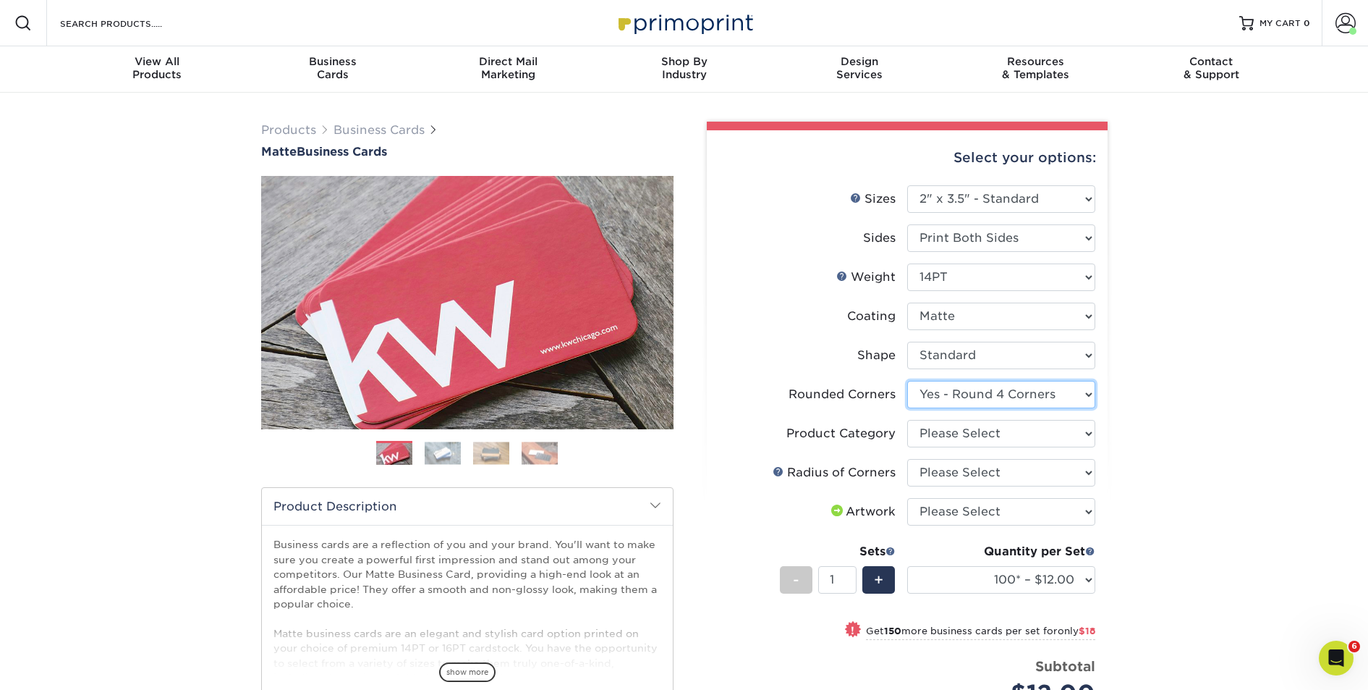
click at [945, 397] on select "Please Select Yes - Round 2 Corners Yes - Round 4 Corners No" at bounding box center [1001, 394] width 188 height 27
select select "0"
click at [907, 381] on select "Please Select Yes - Round 2 Corners Yes - Round 4 Corners No" at bounding box center [1001, 394] width 188 height 27
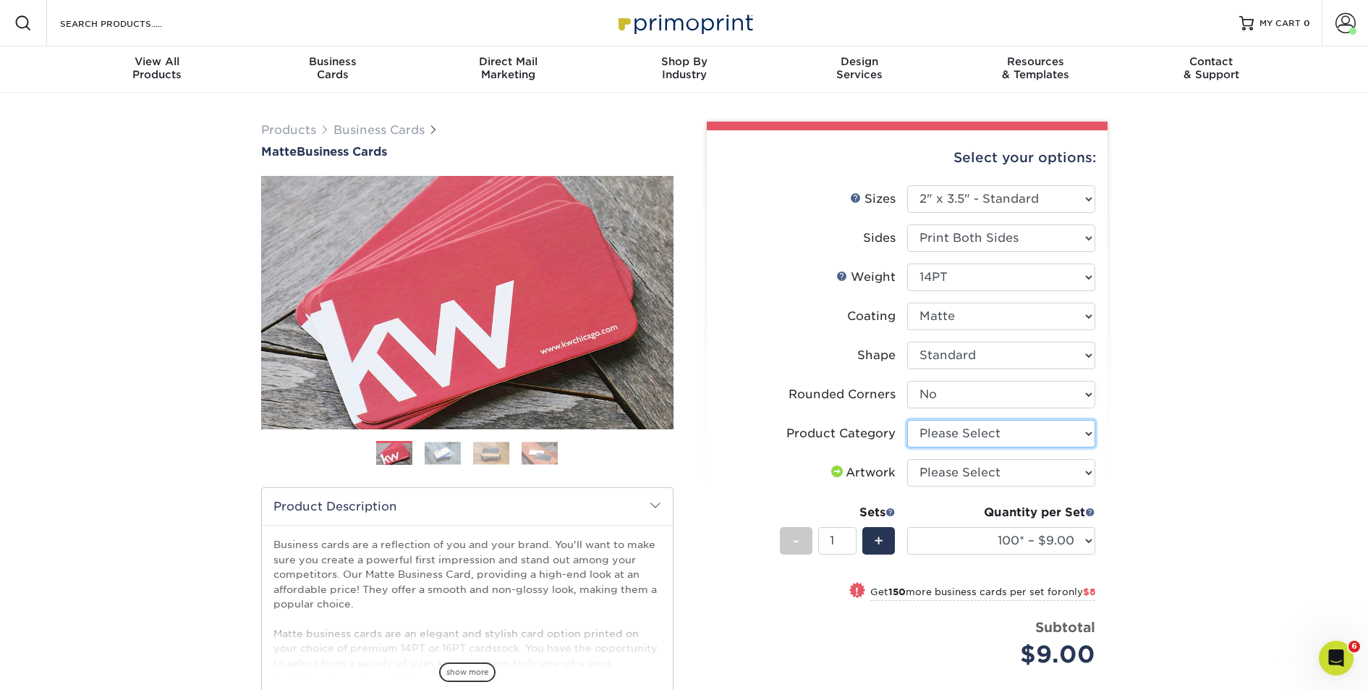
click at [937, 433] on select "Please Select Business Cards" at bounding box center [1001, 433] width 188 height 27
select select "3b5148f1-0588-4f88-a218-97bcfdce65c1"
click at [907, 420] on select "Please Select Business Cards" at bounding box center [1001, 433] width 188 height 27
click at [932, 477] on select "Please Select I will upload files I need a design - $100" at bounding box center [1001, 472] width 188 height 27
select select "upload"
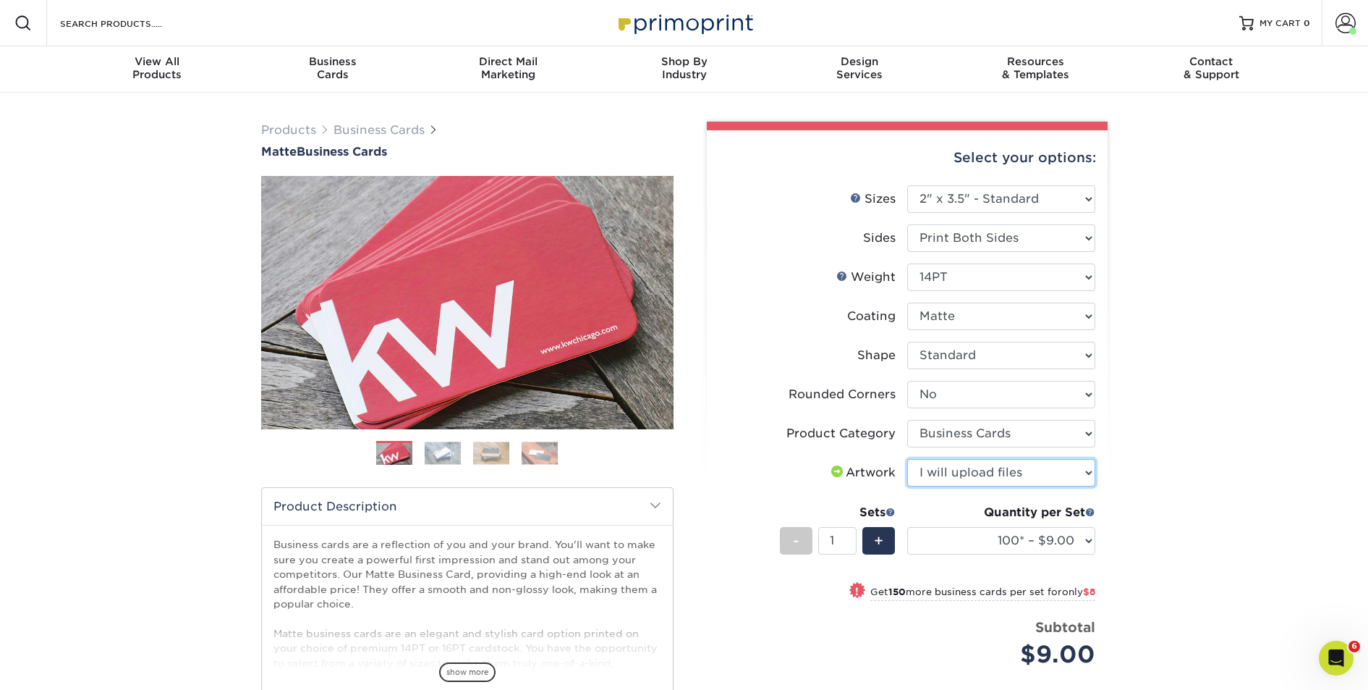
click at [907, 459] on select "Please Select I will upload files I need a design - $100" at bounding box center [1001, 472] width 188 height 27
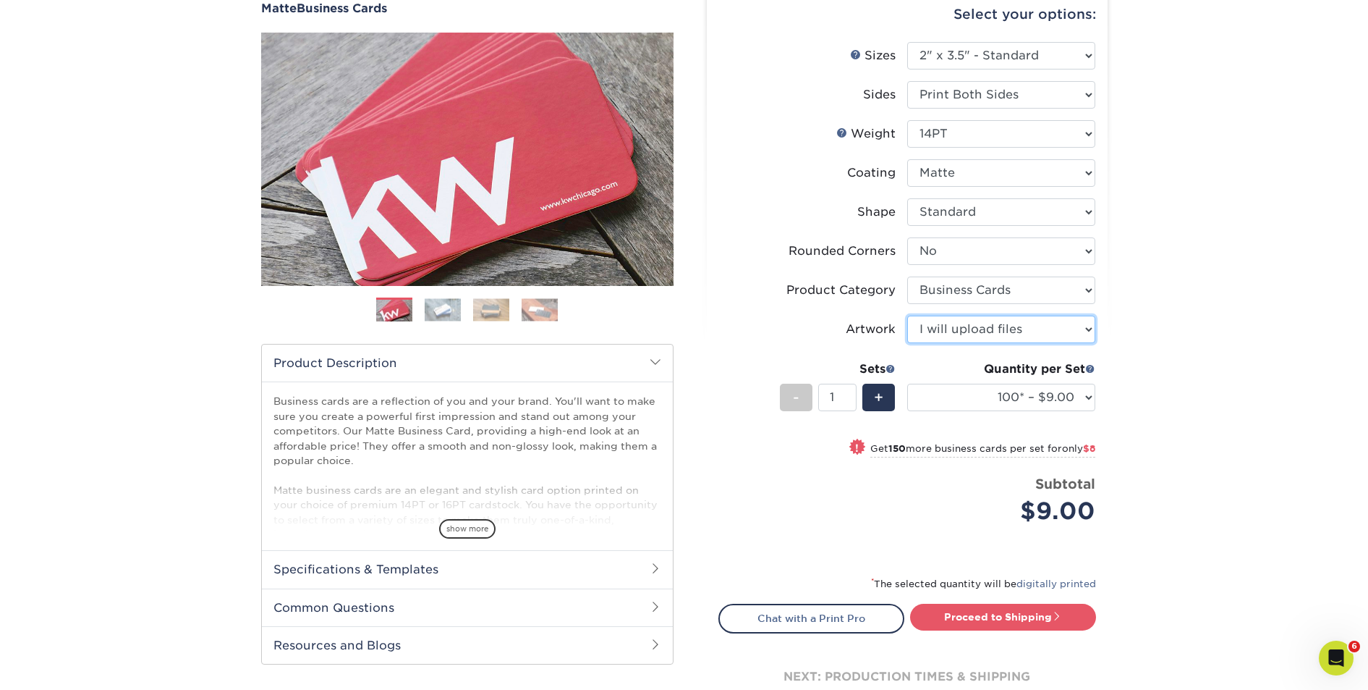
scroll to position [148, 0]
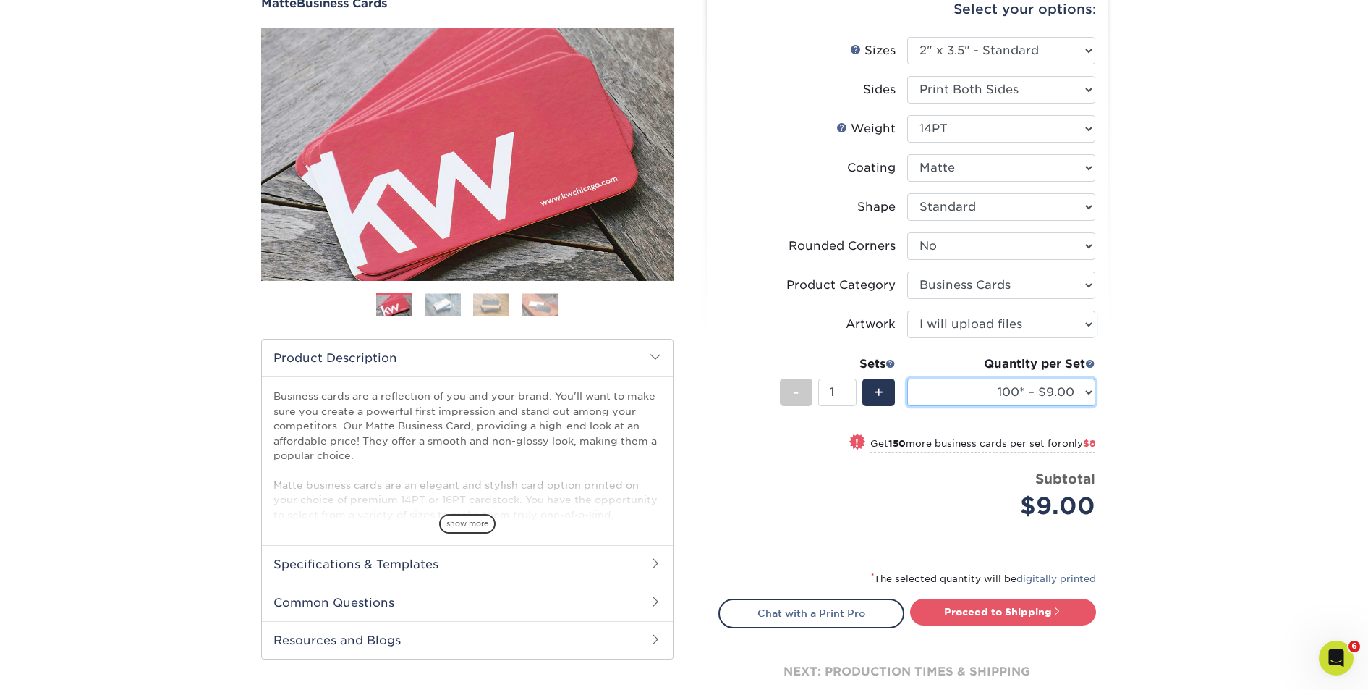
click at [972, 392] on select "100* – $9.00 250* – $17.00 500 – $33.00 1000 – $42.00 2500 – $75.00 5000 – $143…" at bounding box center [1001, 391] width 188 height 27
select select "250* – $17.00"
click at [907, 378] on select "100* – $9.00 250* – $17.00 500 – $33.00 1000 – $42.00 2500 – $75.00 5000 – $143…" at bounding box center [1001, 391] width 188 height 27
click at [958, 611] on link "Proceed to Shipping" at bounding box center [1003, 611] width 186 height 26
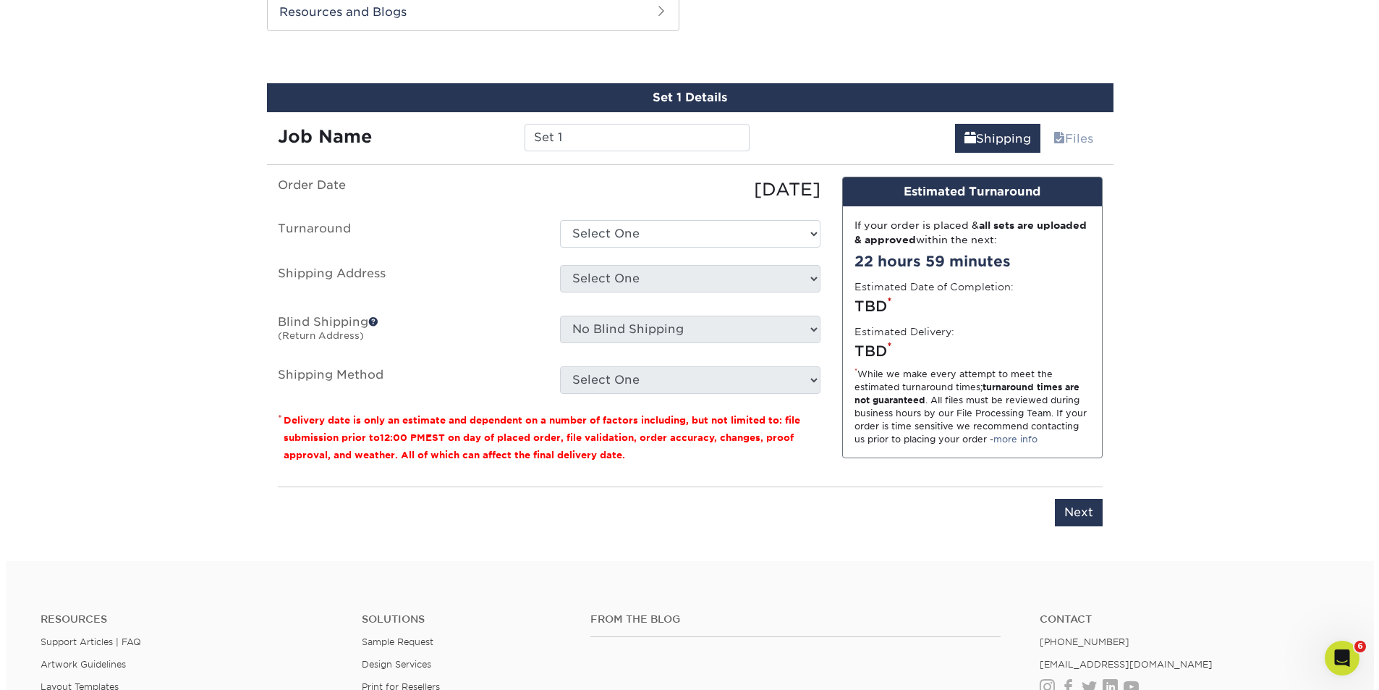
scroll to position [787, 0]
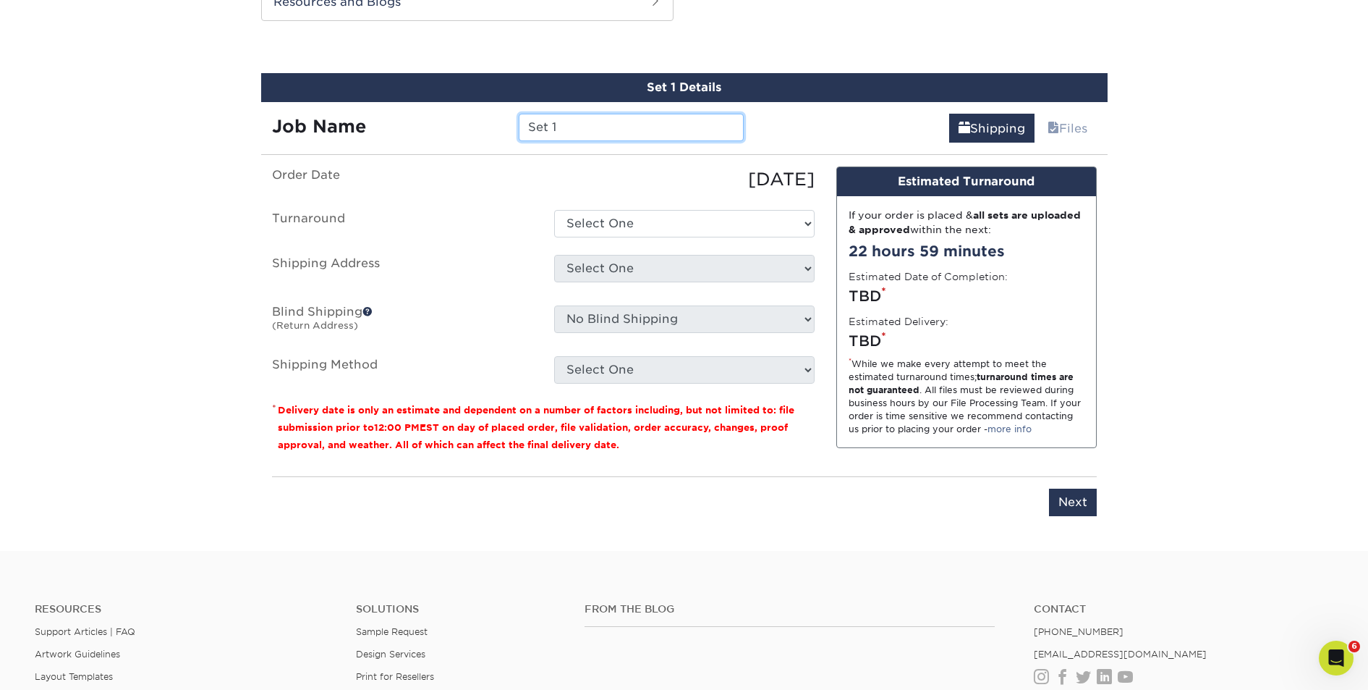
click at [559, 126] on input "Set 1" at bounding box center [631, 127] width 225 height 27
paste input "Business Cards - William Thomas"
drag, startPoint x: 736, startPoint y: 124, endPoint x: 632, endPoint y: 121, distance: 104.3
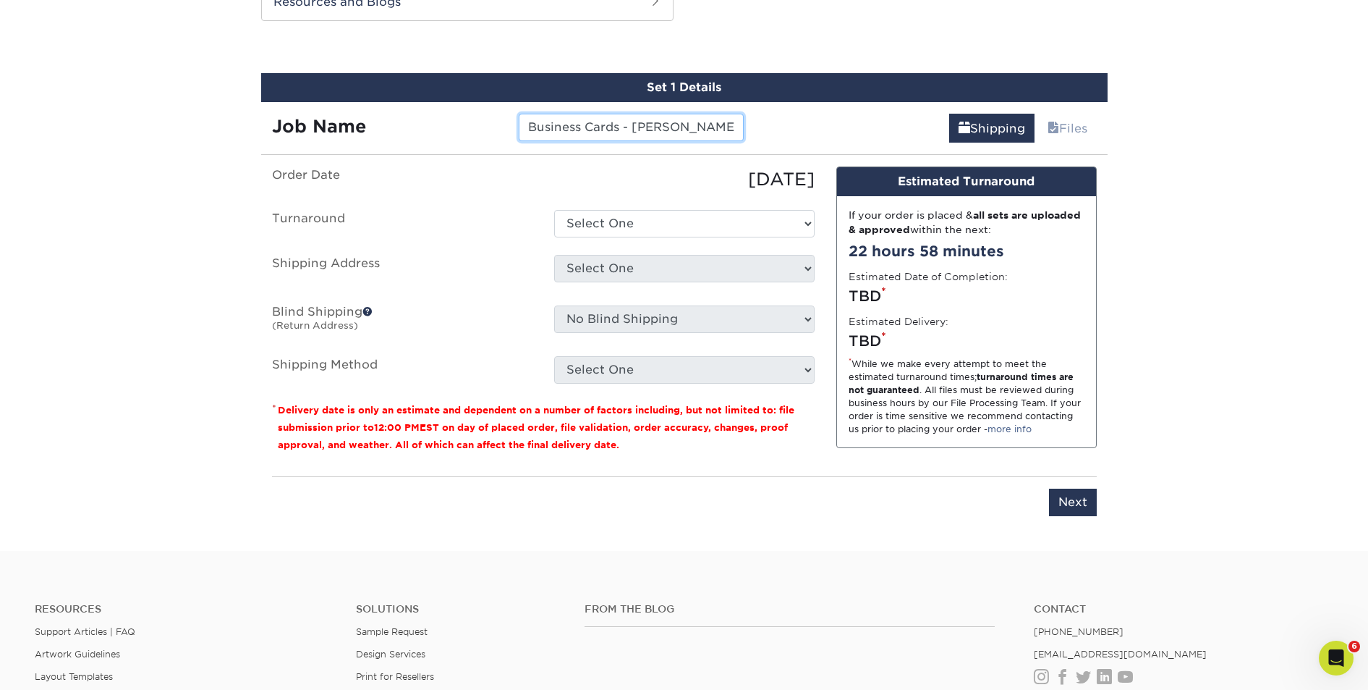
click at [632, 121] on input "Business Cards - William Thomas" at bounding box center [631, 127] width 225 height 27
type input "Business Cards - [PERSON_NAME]"
click at [633, 237] on select "Select One 2-4 Business Days 2 Day Next Business Day" at bounding box center [684, 223] width 260 height 27
select select "896896c1-5e97-45bd-9fbb-2d8aeb55ab99"
click at [554, 210] on select "Select One 2-4 Business Days 2 Day Next Business Day" at bounding box center [684, 223] width 260 height 27
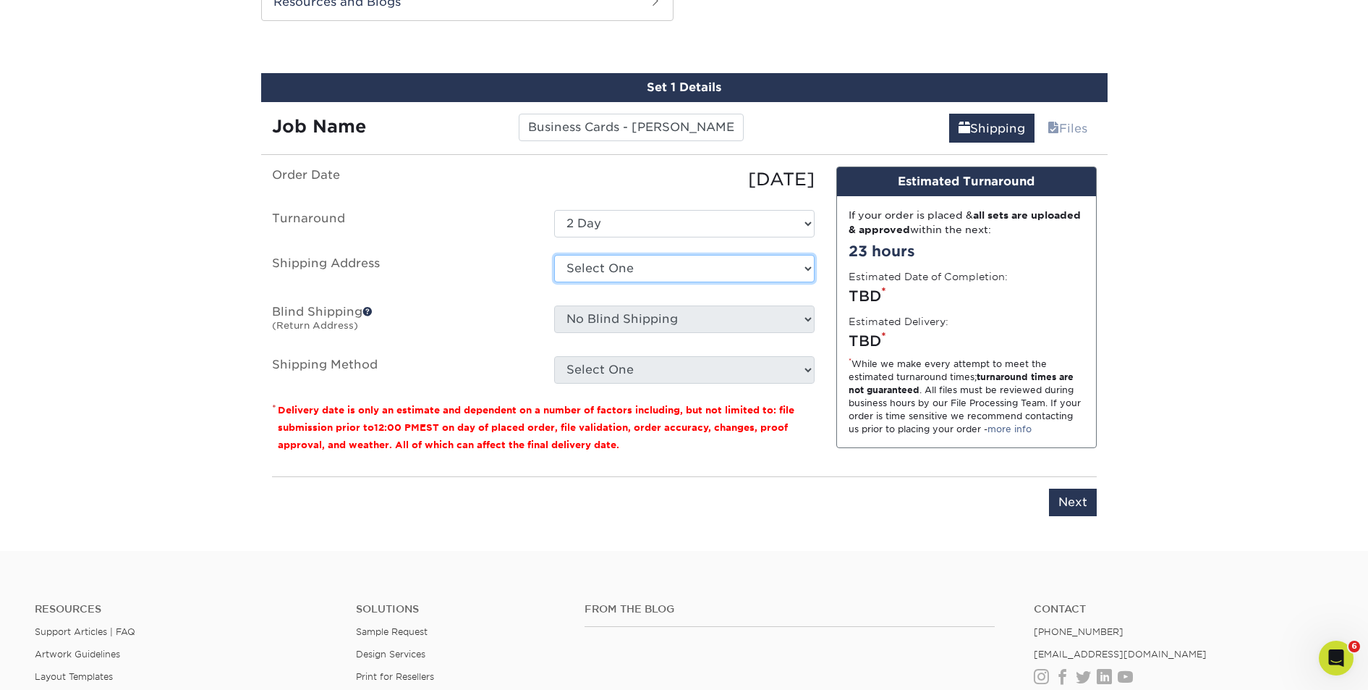
click at [629, 264] on select "Select One DISTILLED LAUNCH CARD William Thomas Zac - Epic Turf + Add New Addre…" at bounding box center [684, 268] width 260 height 27
select select "newaddress"
click at [554, 255] on select "Select One DISTILLED LAUNCH CARD William Thomas Zac - Epic Turf + Add New Addre…" at bounding box center [684, 268] width 260 height 27
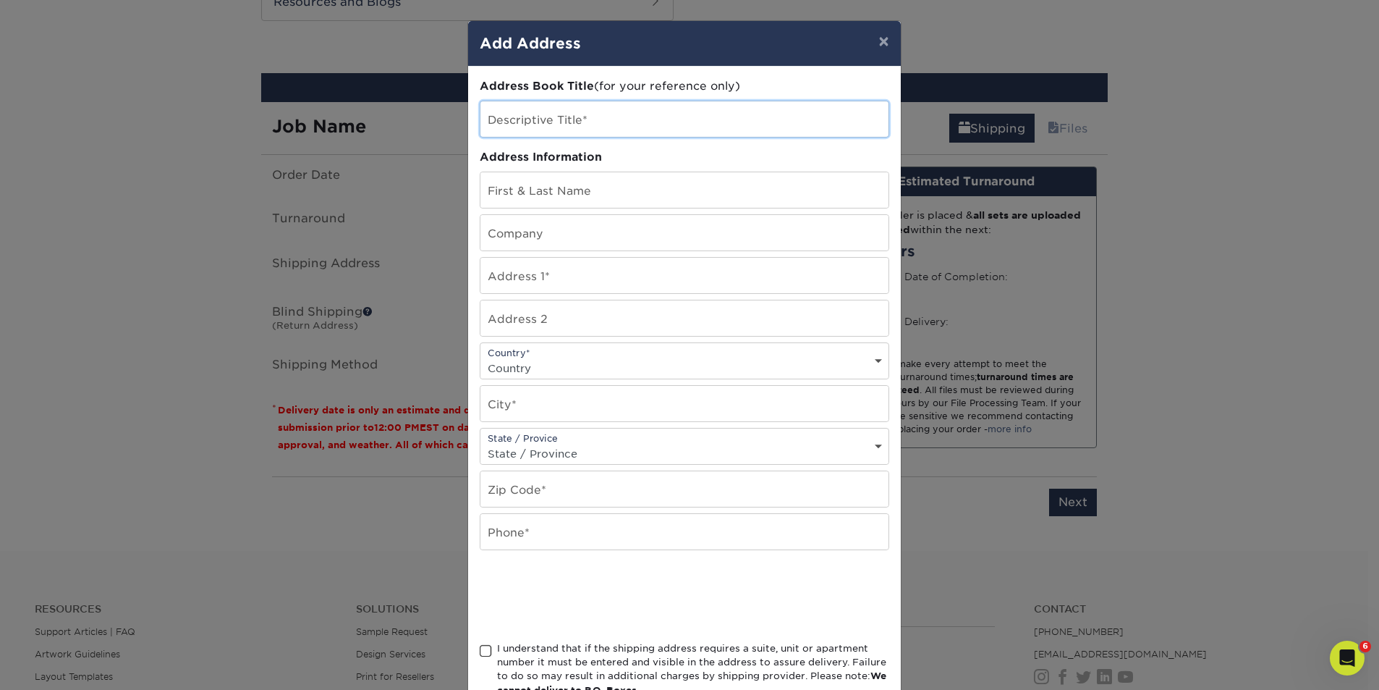
click at [548, 121] on input "text" at bounding box center [684, 118] width 408 height 35
type input "[PERSON_NAME]"
type input "8815 52nd St SE"
select select "US"
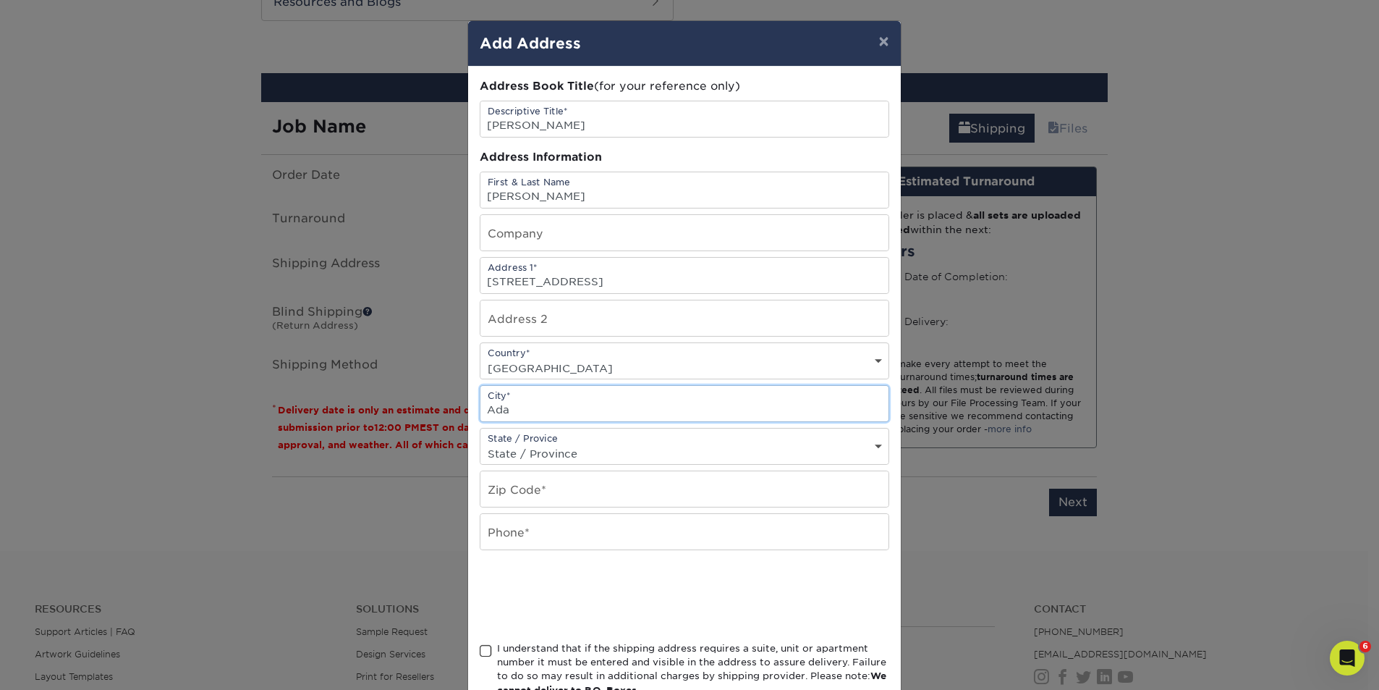
type input "Ada"
select select "MI"
type input "49301"
click at [502, 537] on input "text" at bounding box center [684, 531] width 408 height 35
type input "2487367022"
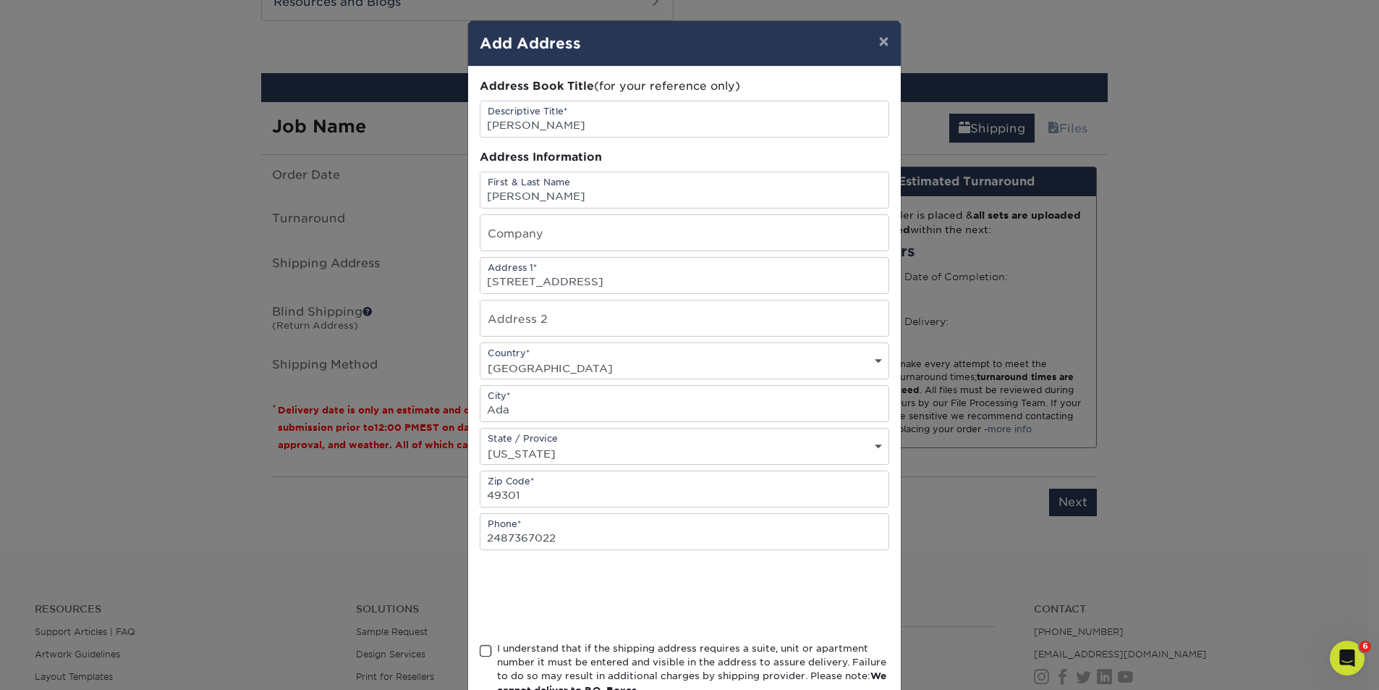
scroll to position [97, 0]
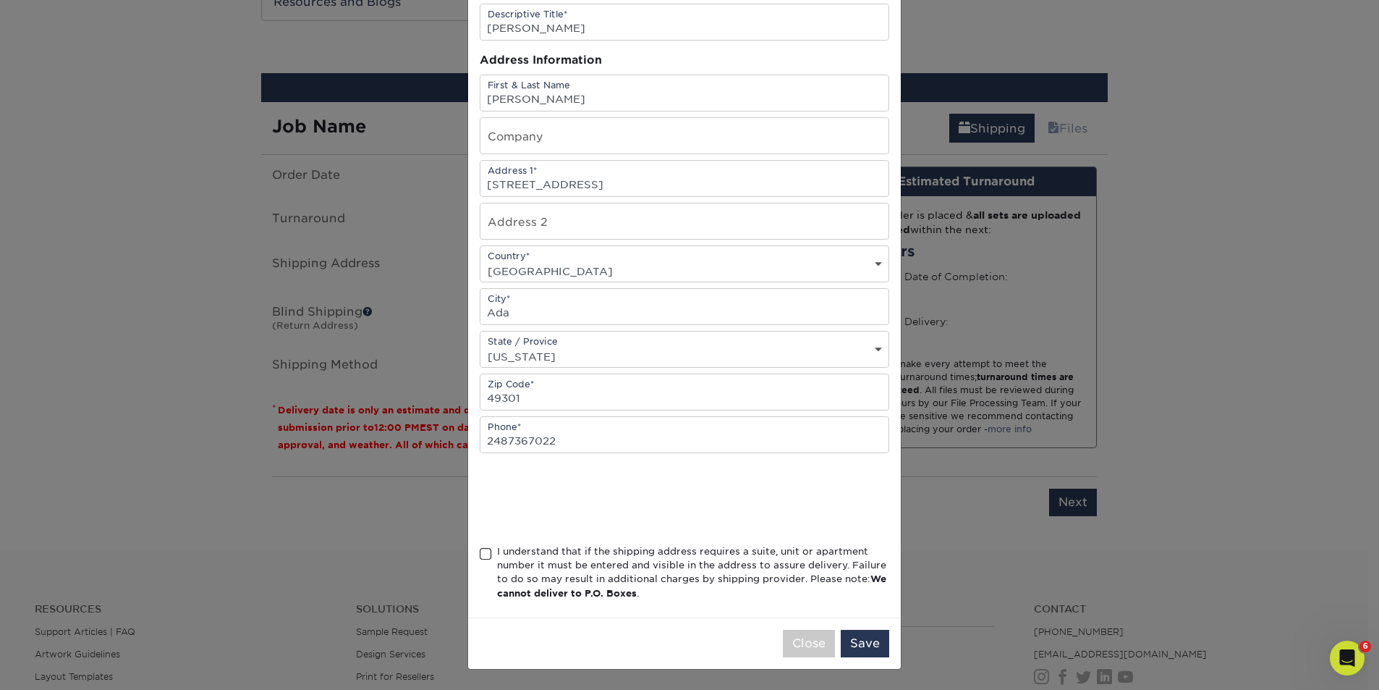
click at [483, 554] on span at bounding box center [486, 554] width 12 height 14
click at [0, 0] on input "I understand that if the shipping address requires a suite, unit or apartment n…" at bounding box center [0, 0] width 0 height 0
click at [855, 641] on button "Save" at bounding box center [865, 643] width 48 height 27
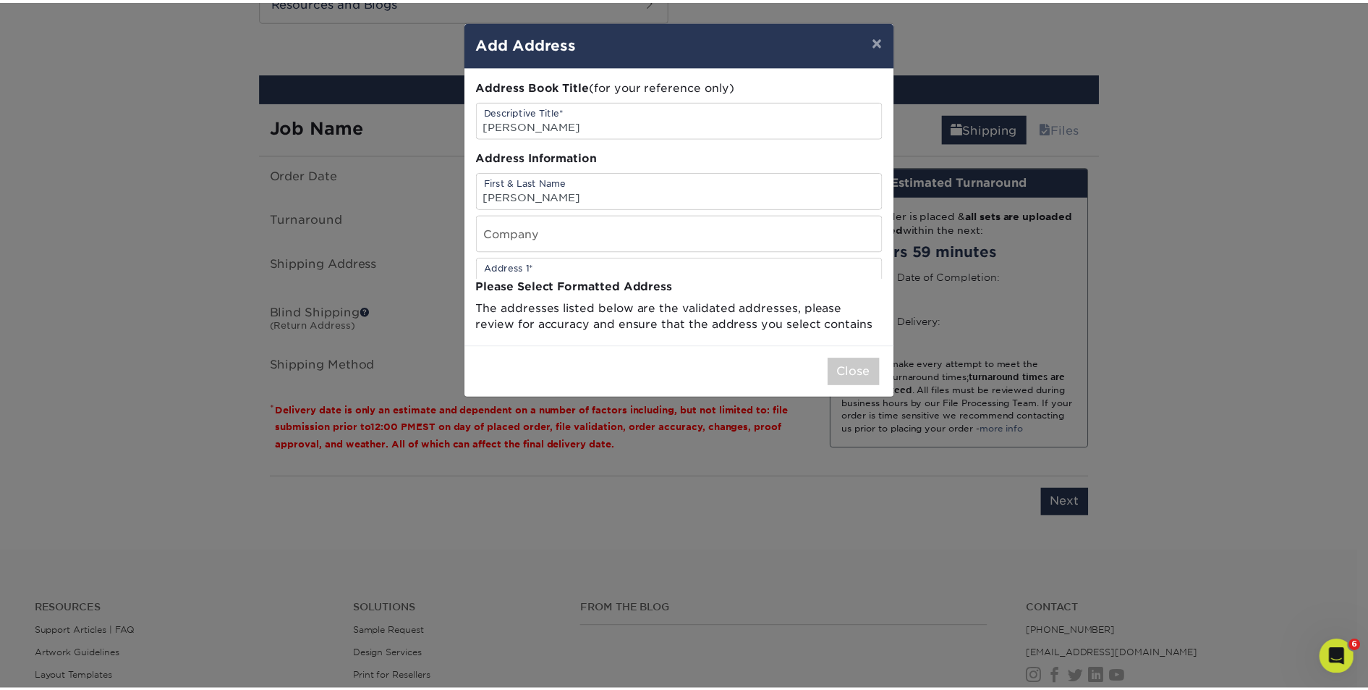
scroll to position [0, 0]
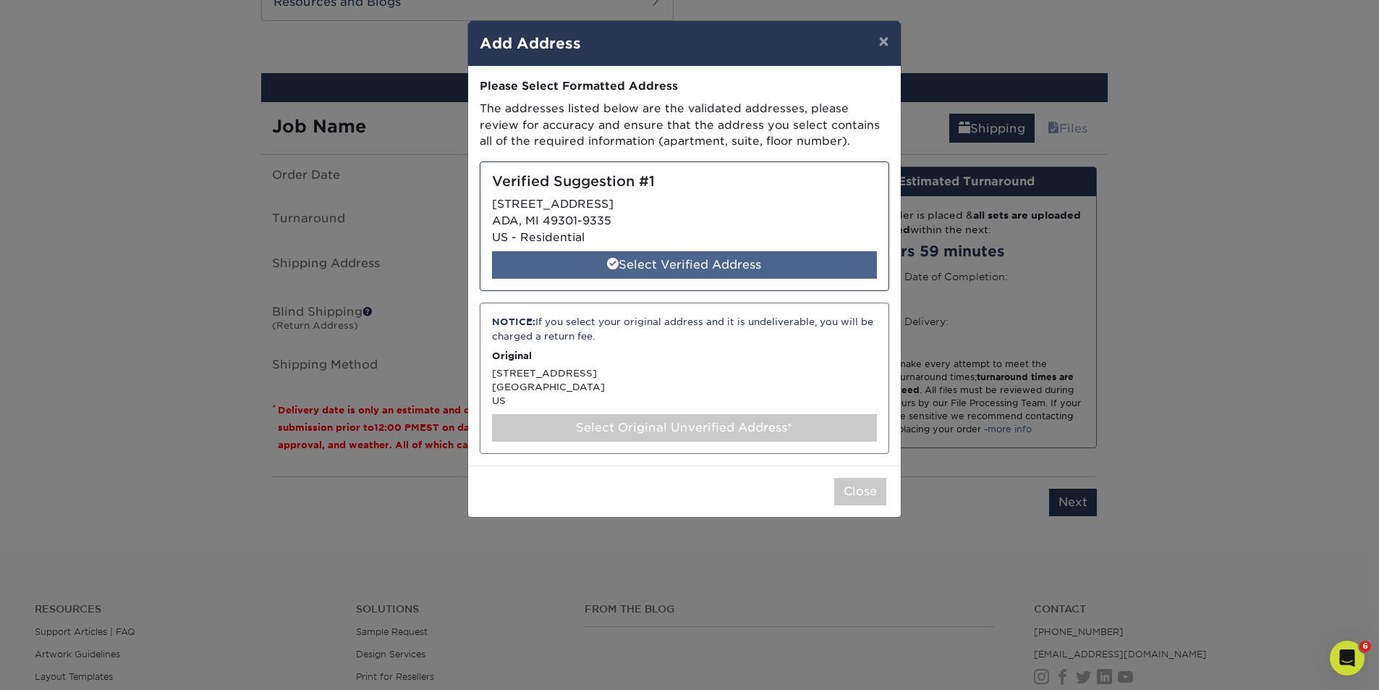
click at [705, 262] on div "Select Verified Address" at bounding box center [684, 264] width 385 height 27
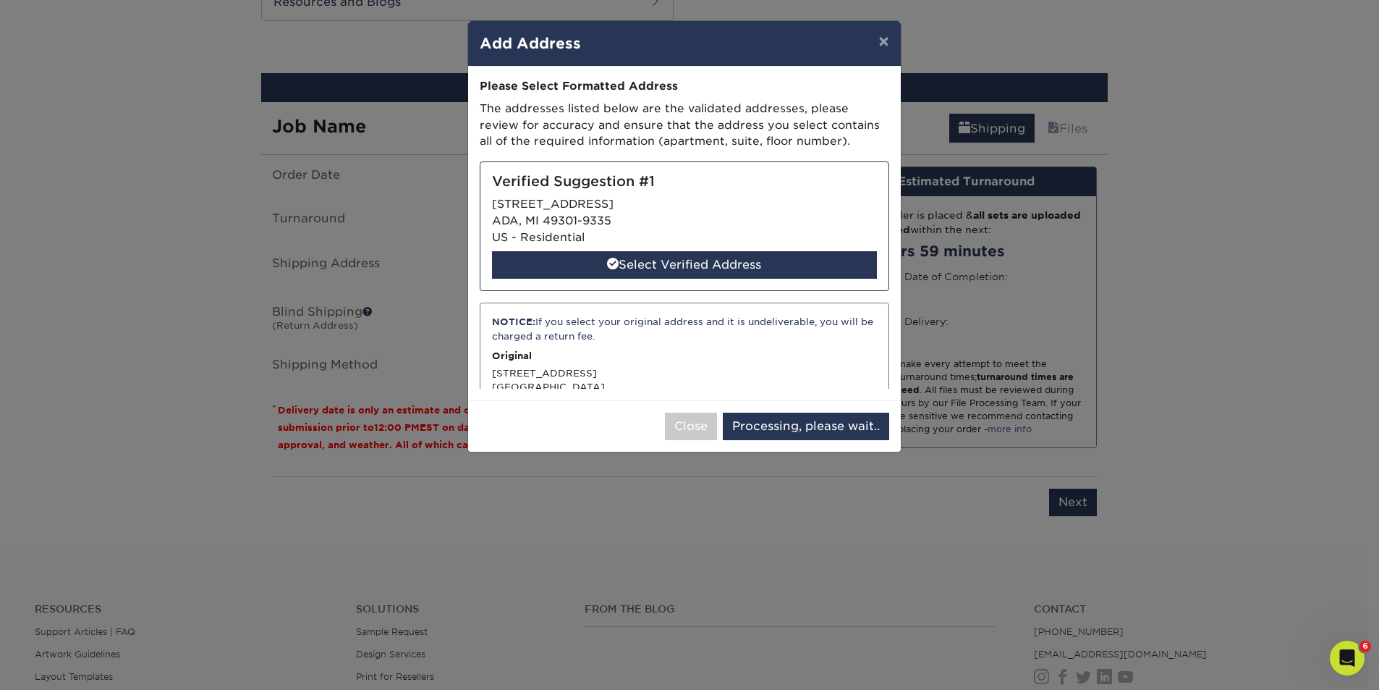
select select "286860"
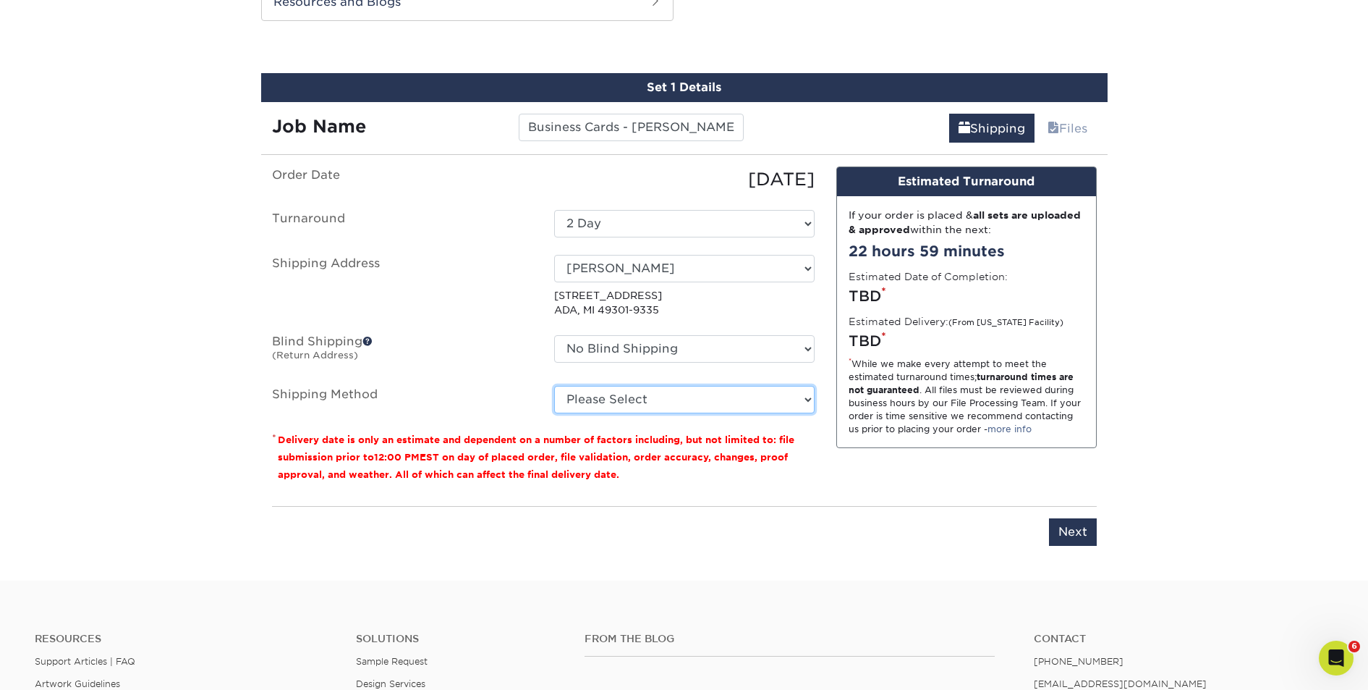
click at [638, 398] on select "Please Select Ground Shipping (+$7.84) 3 Day Shipping Service (+$24.95) 2 Day A…" at bounding box center [684, 399] width 260 height 27
select select "12"
click at [554, 386] on select "Please Select Ground Shipping (+$7.84) 3 Day Shipping Service (+$24.95) 2 Day A…" at bounding box center [684, 399] width 260 height 27
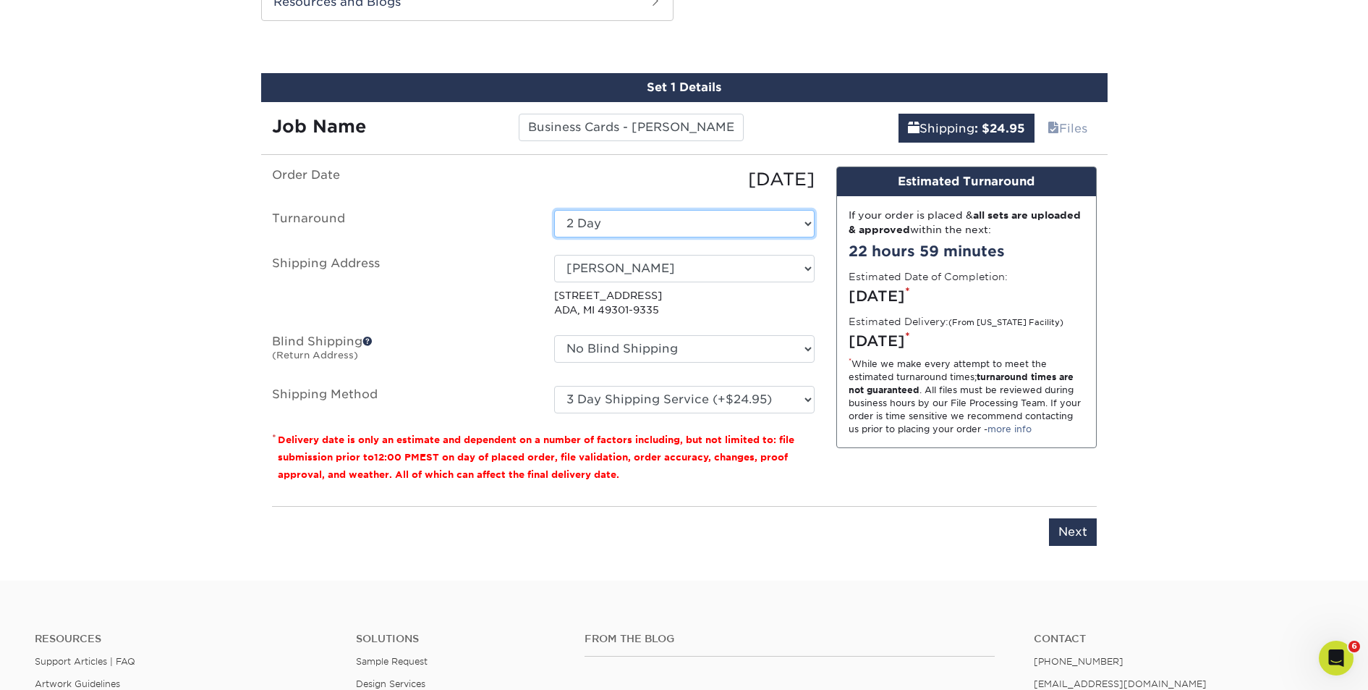
click at [635, 234] on select "Select One 2-4 Business Days 2 Day Next Business Day" at bounding box center [684, 223] width 260 height 27
select select "385fbf1e-192b-4679-9d7d-4a45b131679d"
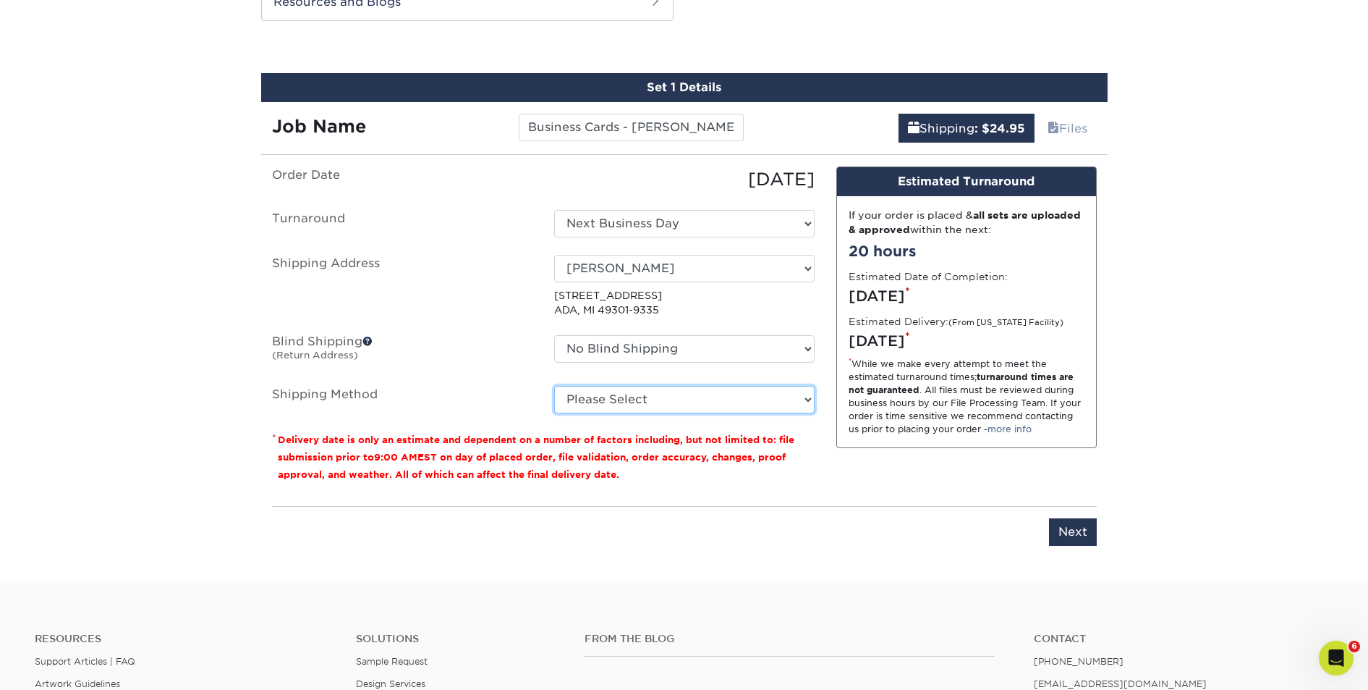
click at [605, 399] on select "Please Select Ground Shipping (+$7.84) 3 Day Shipping Service (+$24.95) 2 Day A…" at bounding box center [684, 399] width 260 height 27
click at [554, 386] on select "Please Select Ground Shipping (+$7.84) 3 Day Shipping Service (+$24.95) 2 Day A…" at bounding box center [684, 399] width 260 height 27
click at [627, 402] on select "Please Select Ground Shipping (+$7.84) 3 Day Shipping Service (+$24.95) 2 Day A…" at bounding box center [684, 399] width 260 height 27
click at [554, 386] on select "Please Select Ground Shipping (+$7.84) 3 Day Shipping Service (+$24.95) 2 Day A…" at bounding box center [684, 399] width 260 height 27
click at [624, 404] on select "Please Select Ground Shipping (+$7.84) 3 Day Shipping Service (+$24.95) 2 Day A…" at bounding box center [684, 399] width 260 height 27
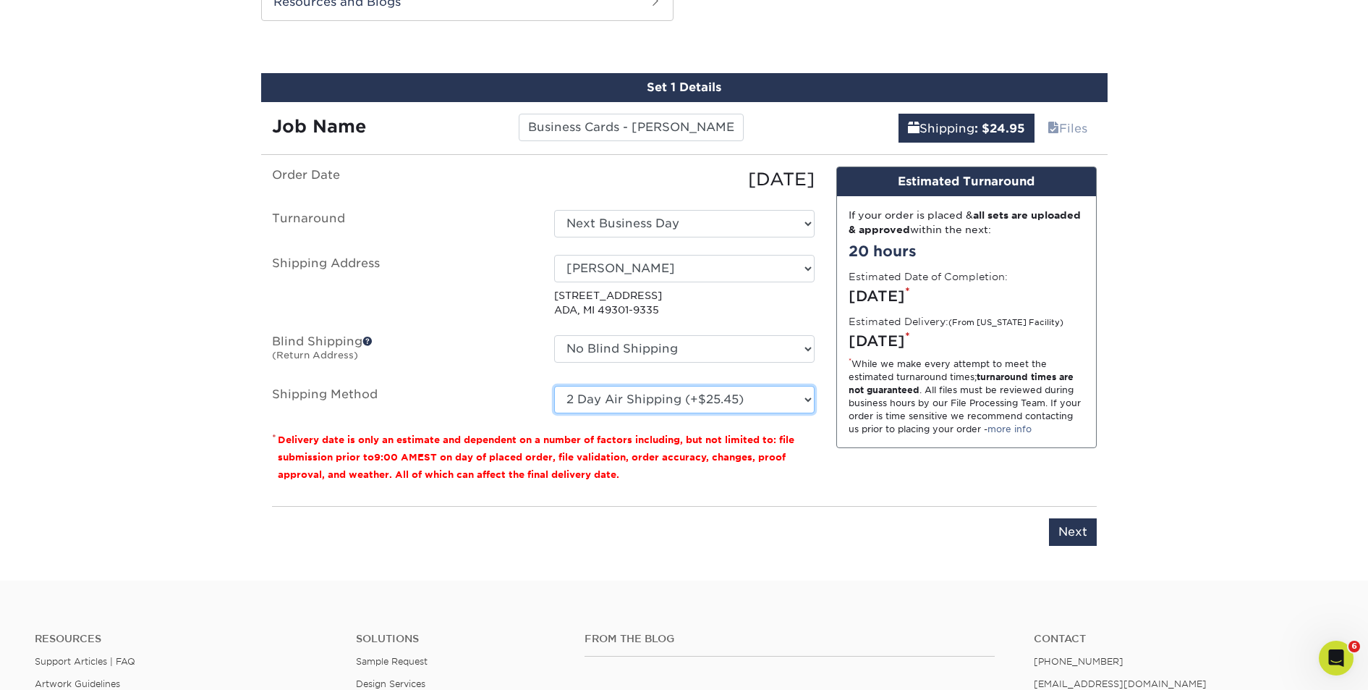
click at [554, 386] on select "Please Select Ground Shipping (+$7.84) 3 Day Shipping Service (+$24.95) 2 Day A…" at bounding box center [684, 399] width 260 height 27
click at [619, 402] on select "Please Select Ground Shipping (+$7.84) 3 Day Shipping Service (+$24.95) 2 Day A…" at bounding box center [684, 399] width 260 height 27
select select "13"
click at [554, 386] on select "Please Select Ground Shipping (+$7.84) 3 Day Shipping Service (+$24.95) 2 Day A…" at bounding box center [684, 399] width 260 height 27
click at [1077, 533] on input "Next" at bounding box center [1073, 531] width 48 height 27
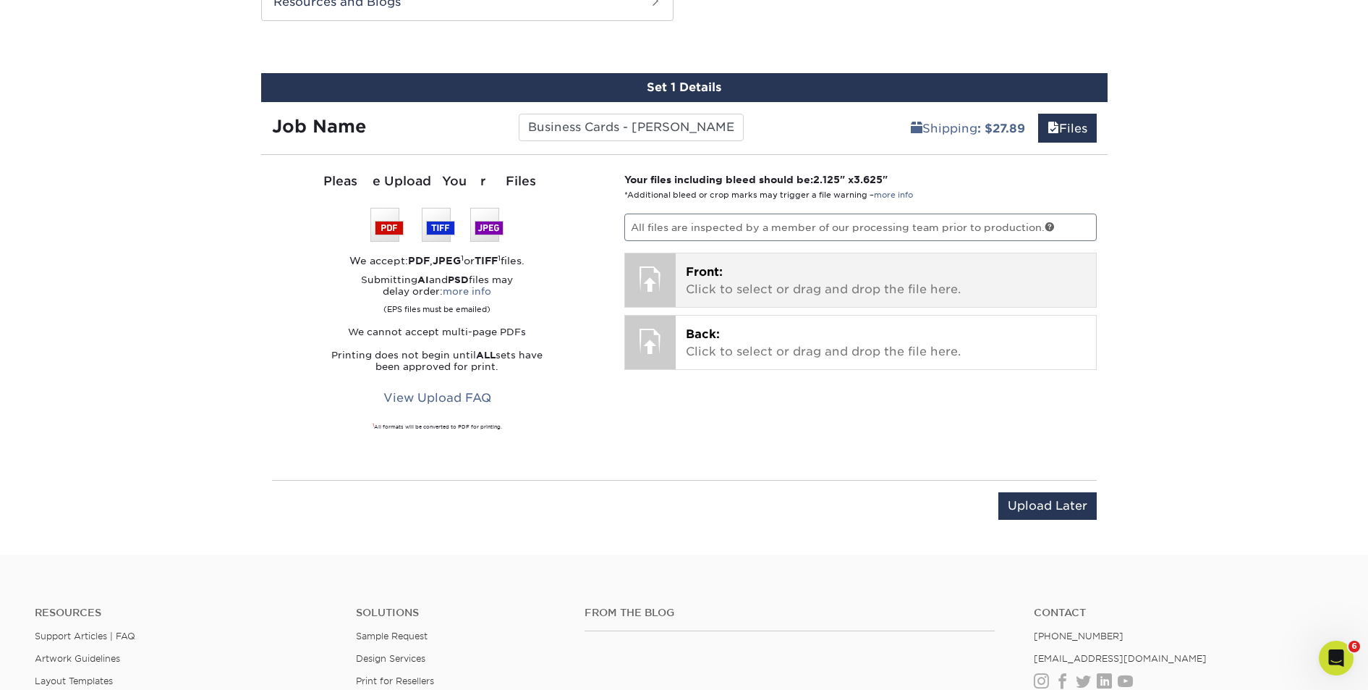
click at [885, 275] on p "Front: Click to select or drag and drop the file here." at bounding box center [886, 280] width 400 height 35
click at [871, 296] on p "Front: Click to select or drag and drop the file here." at bounding box center [886, 280] width 400 height 35
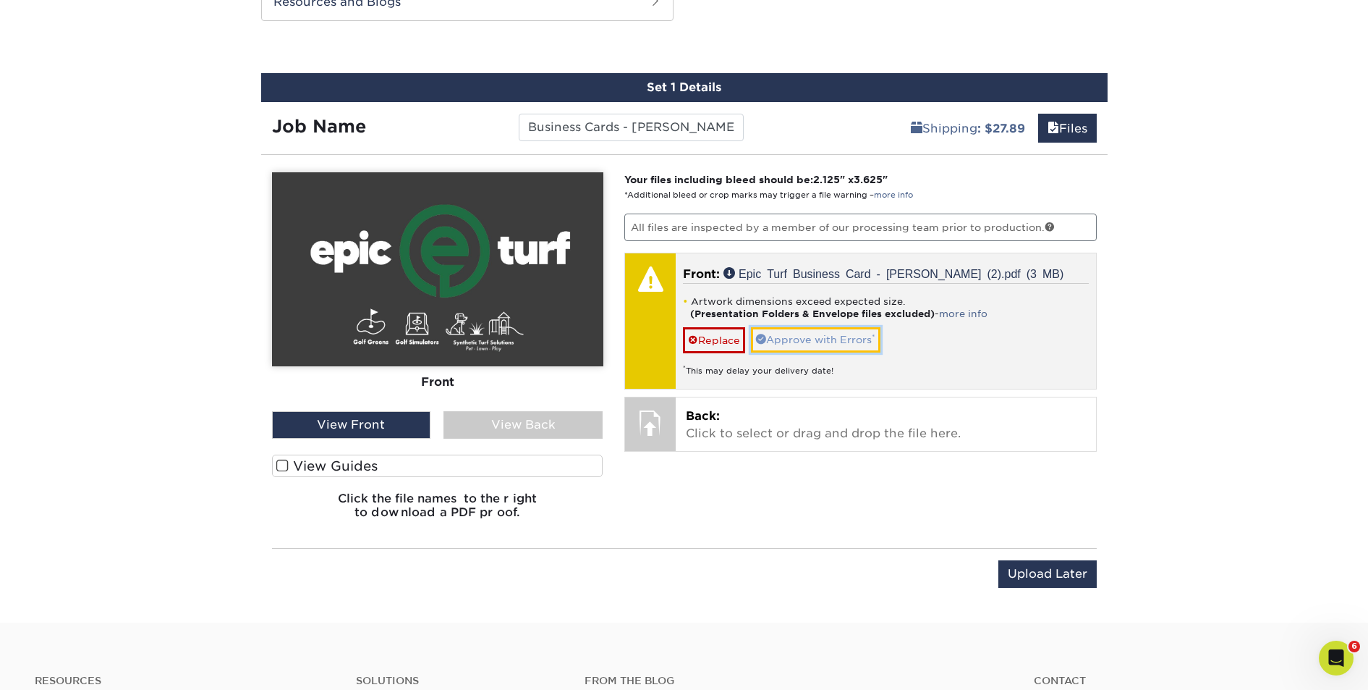
click at [855, 342] on link "Approve with Errors *" at bounding box center [816, 339] width 130 height 25
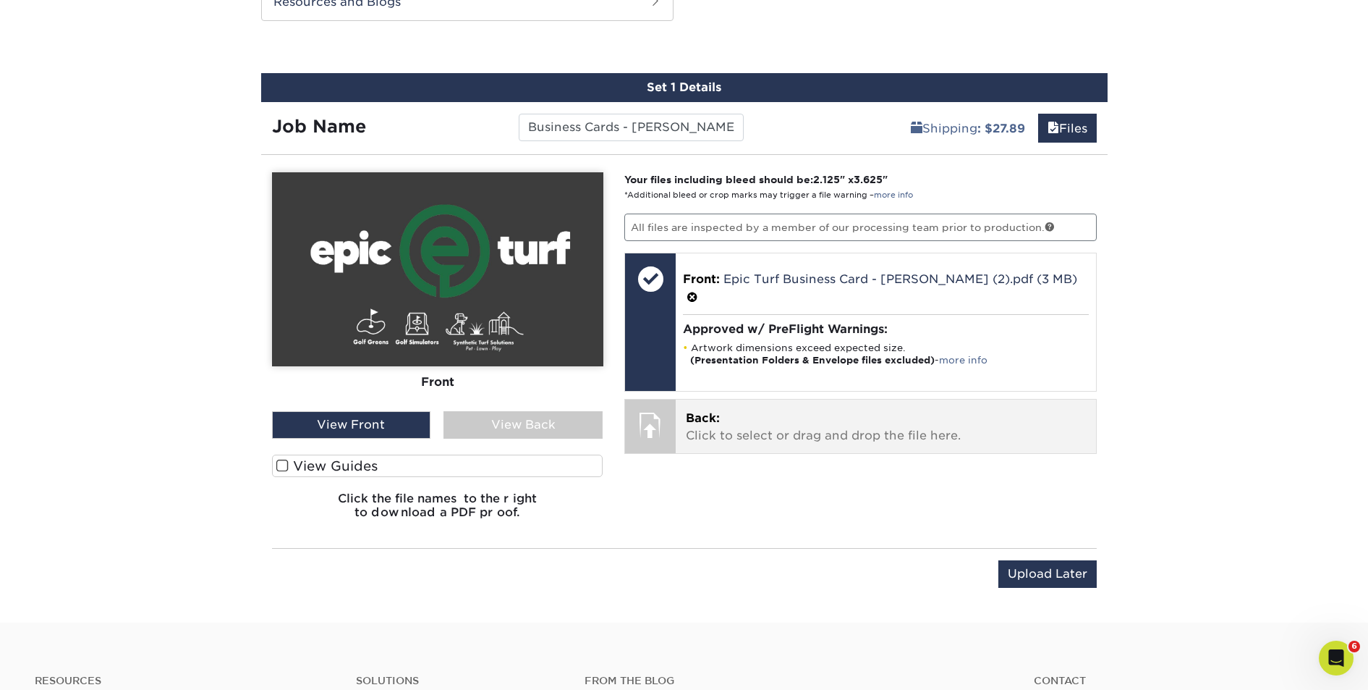
click at [797, 410] on p "Back: Click to select or drag and drop the file here." at bounding box center [886, 427] width 400 height 35
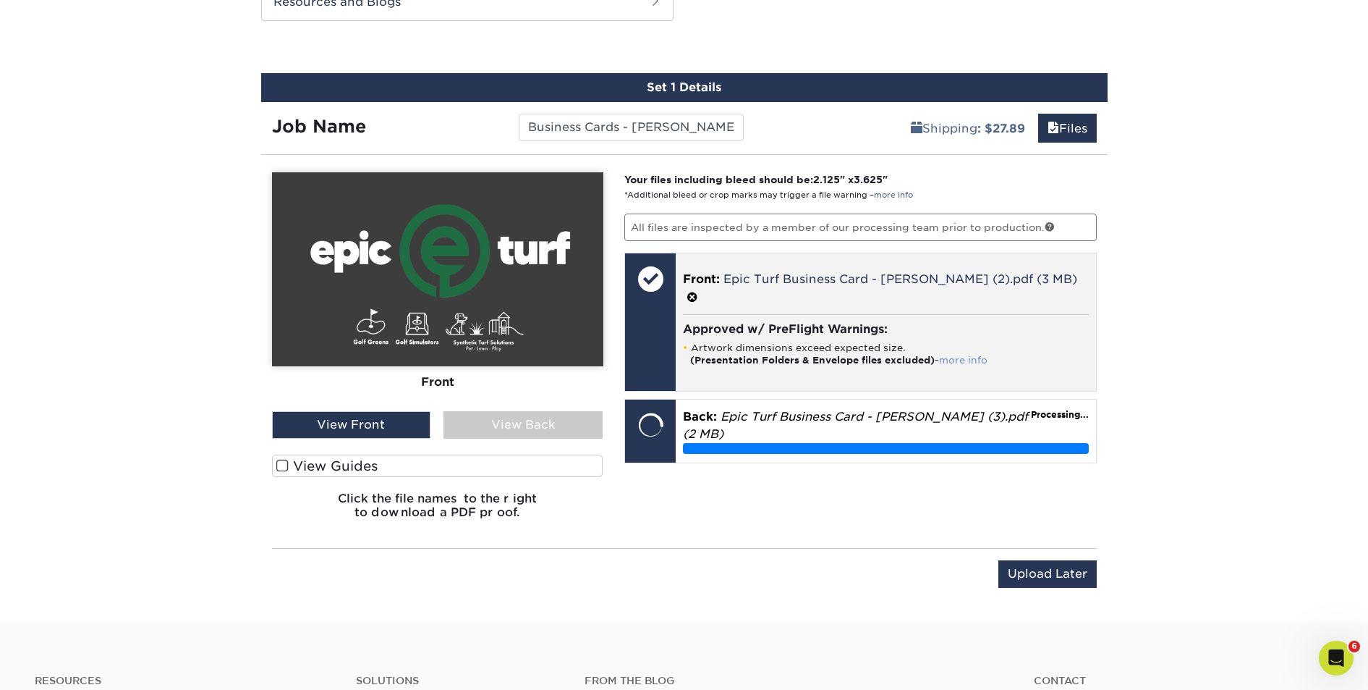
click at [962, 355] on link "more info" at bounding box center [963, 360] width 48 height 11
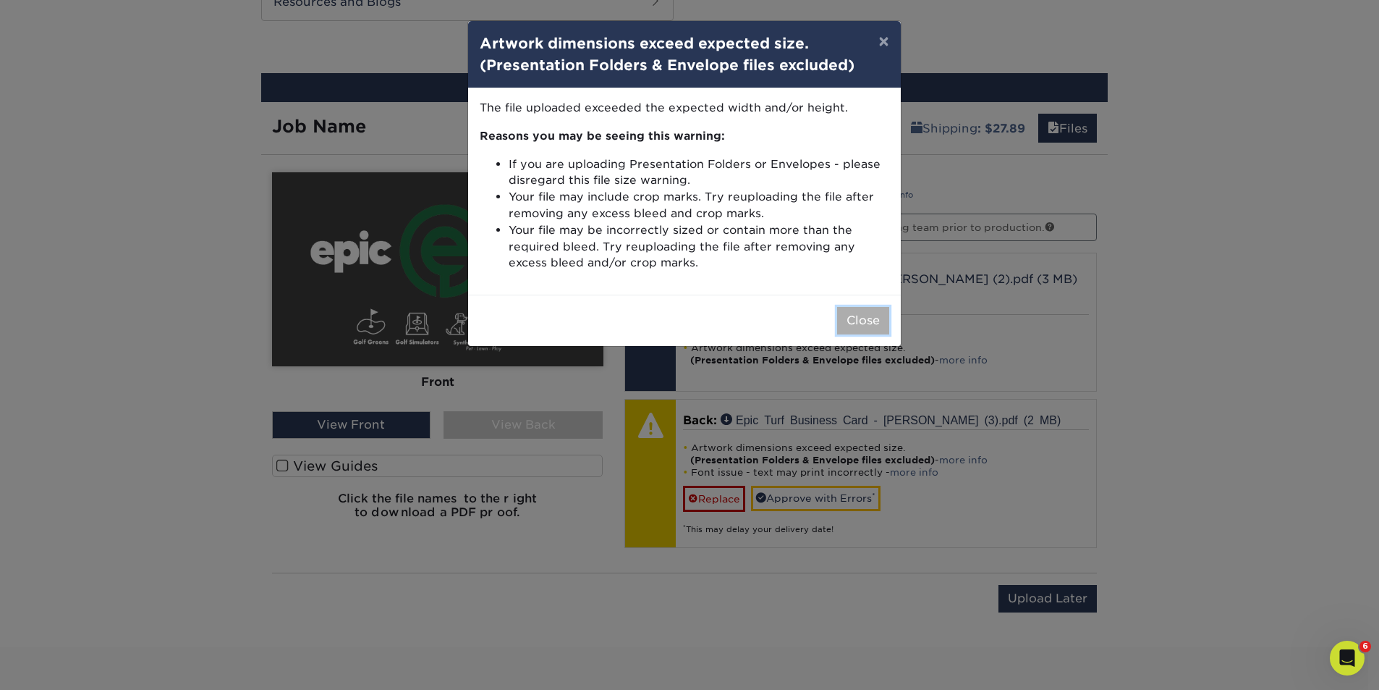
click at [857, 321] on button "Close" at bounding box center [863, 320] width 52 height 27
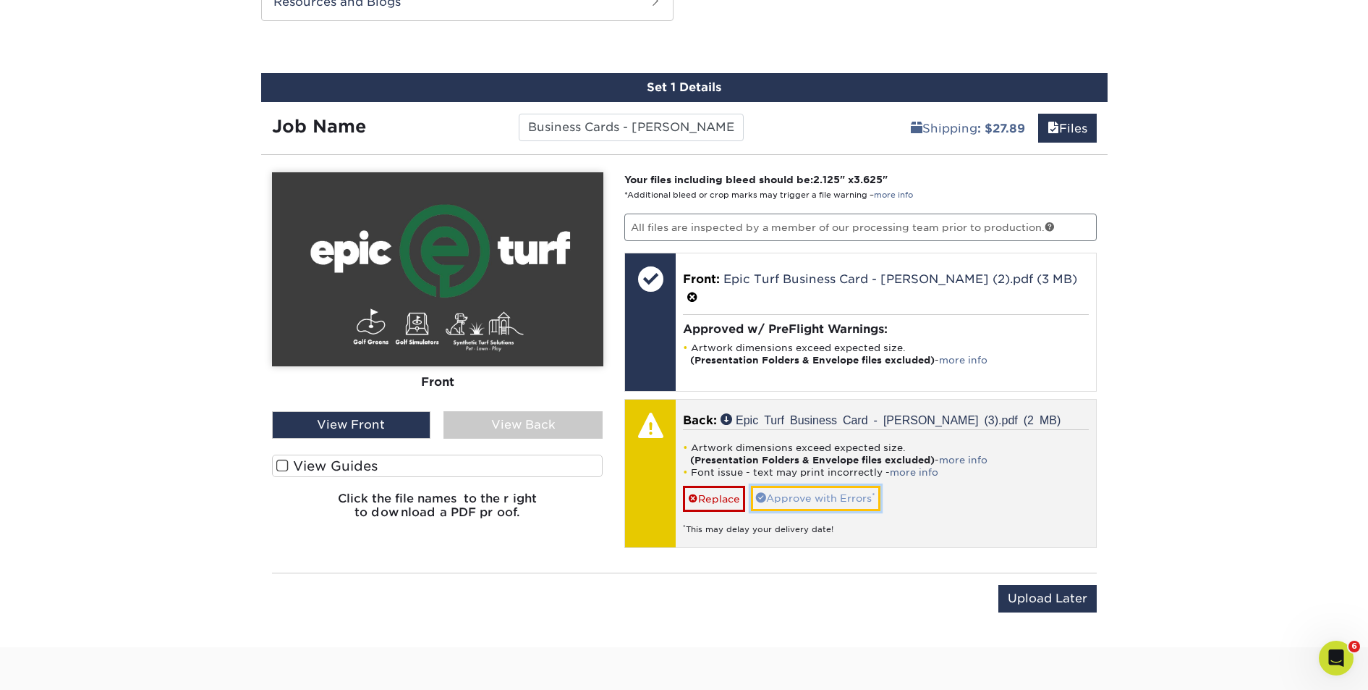
click at [823, 486] on link "Approve with Errors *" at bounding box center [816, 498] width 130 height 25
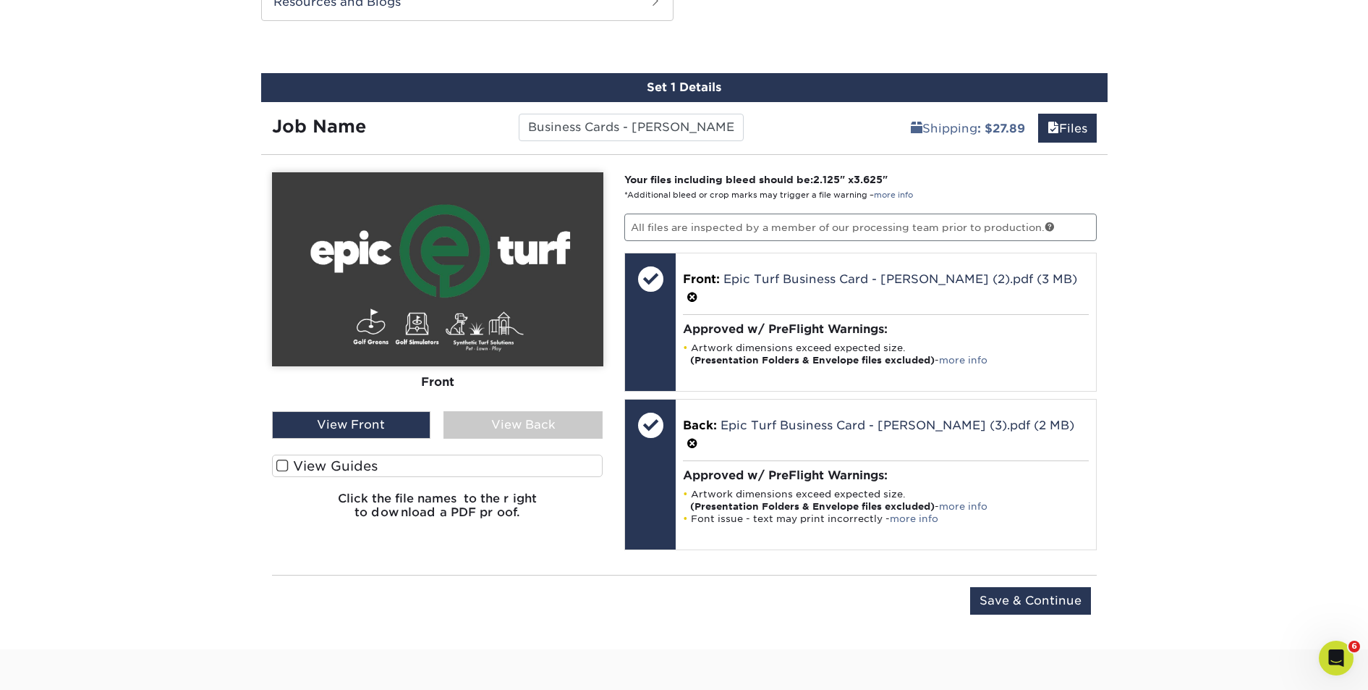
click at [422, 469] on label "View Guides" at bounding box center [437, 465] width 331 height 22
click at [0, 0] on input "View Guides" at bounding box center [0, 0] width 0 height 0
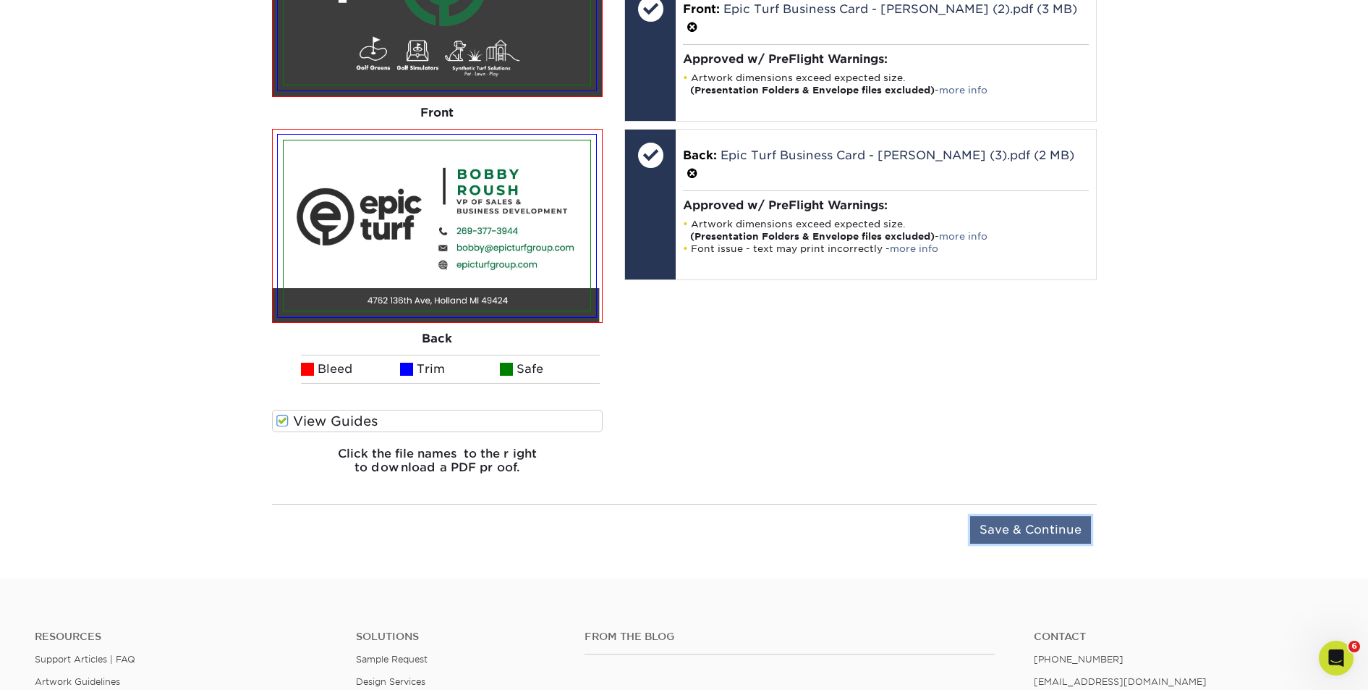
click at [1015, 530] on input "Save & Continue" at bounding box center [1030, 529] width 121 height 27
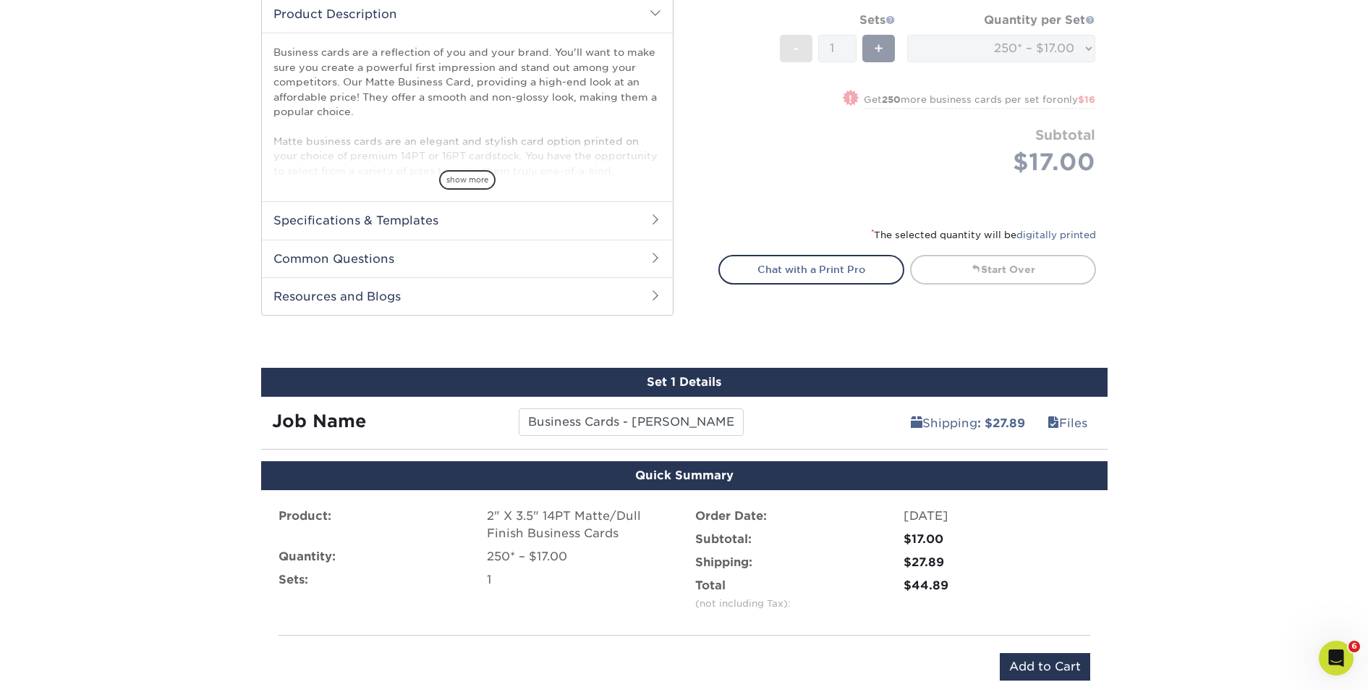
scroll to position [493, 0]
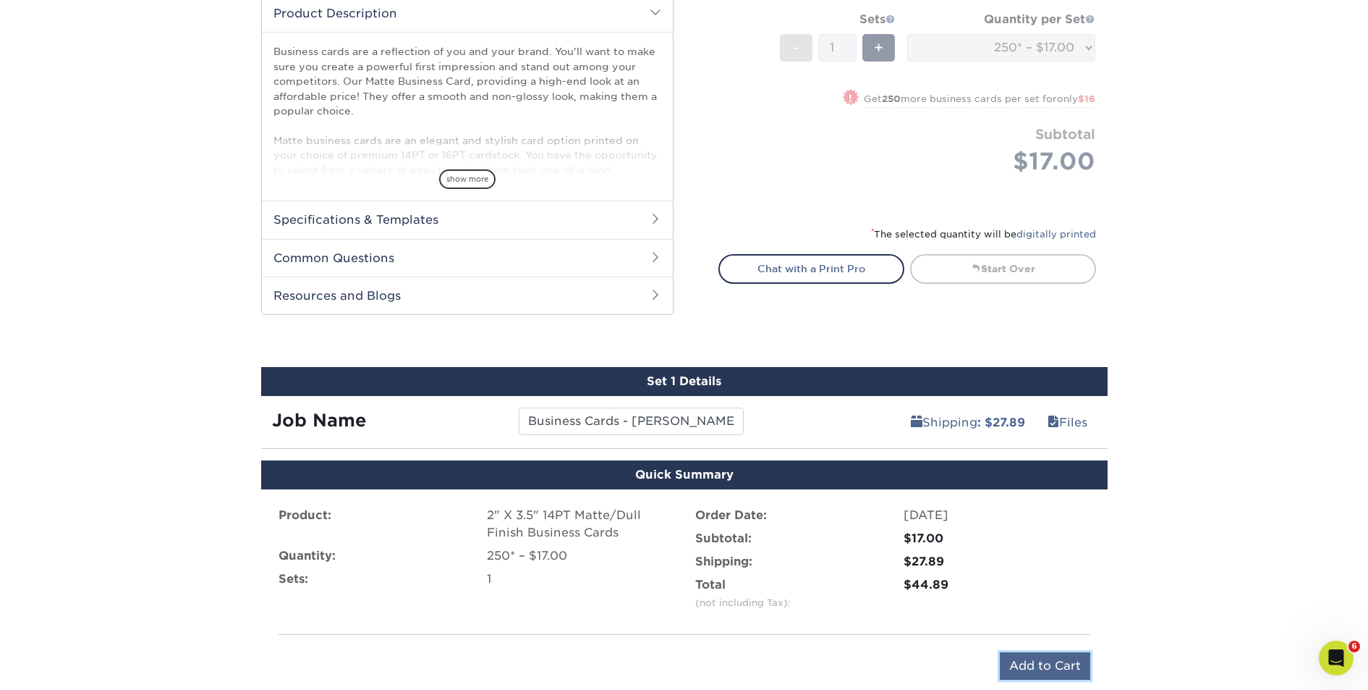
click at [1048, 665] on input "Add to Cart" at bounding box center [1045, 665] width 90 height 27
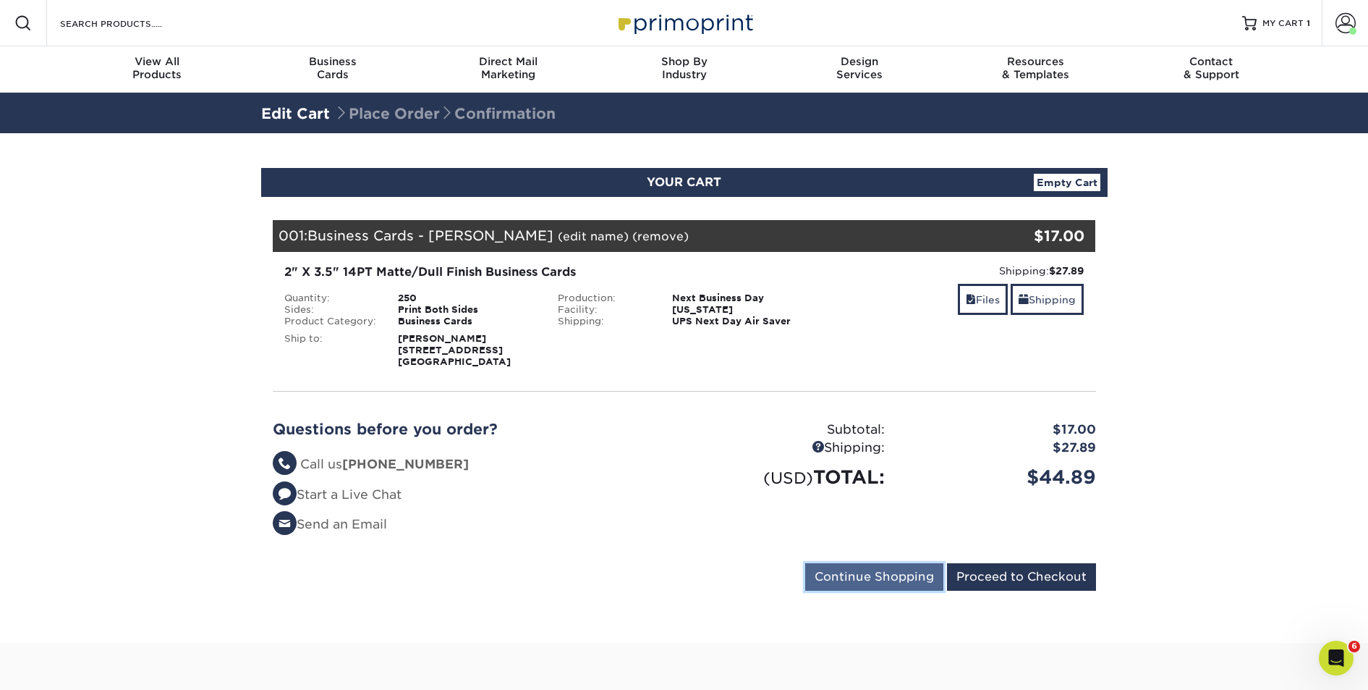
click at [836, 576] on input "Continue Shopping" at bounding box center [874, 576] width 138 height 27
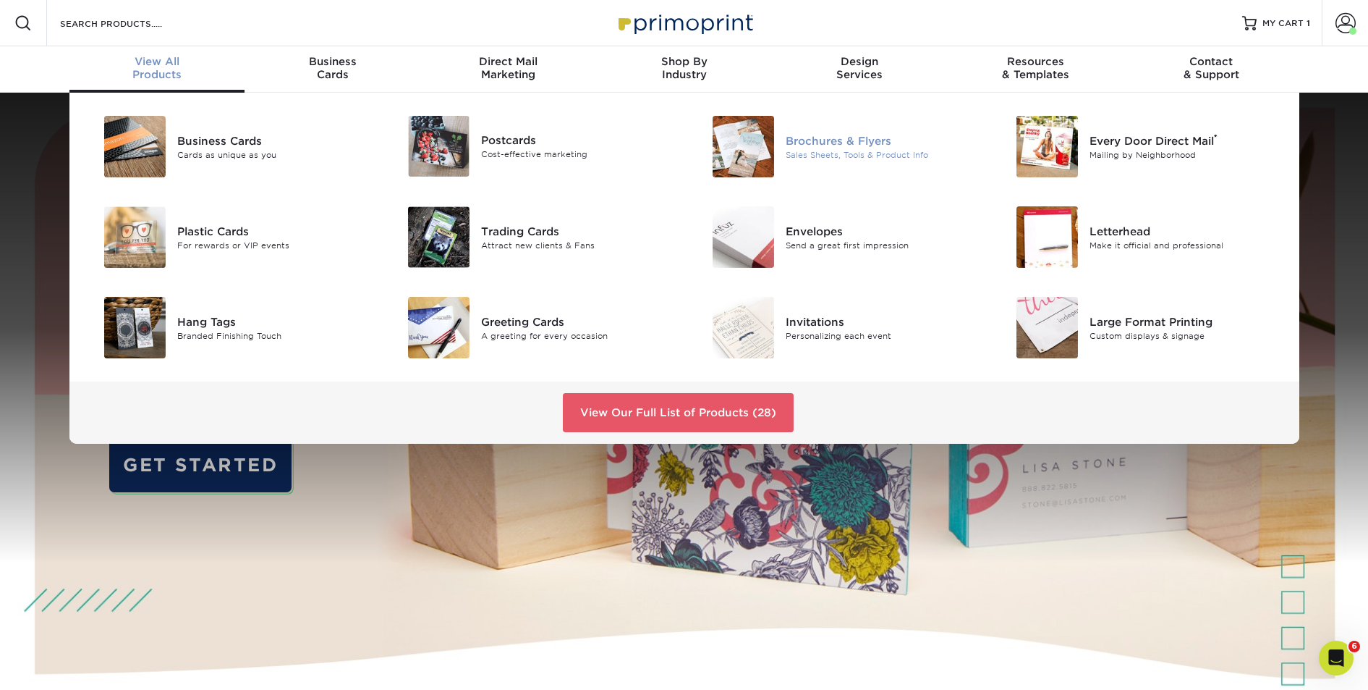
click at [763, 145] on img at bounding box center [744, 147] width 62 height 62
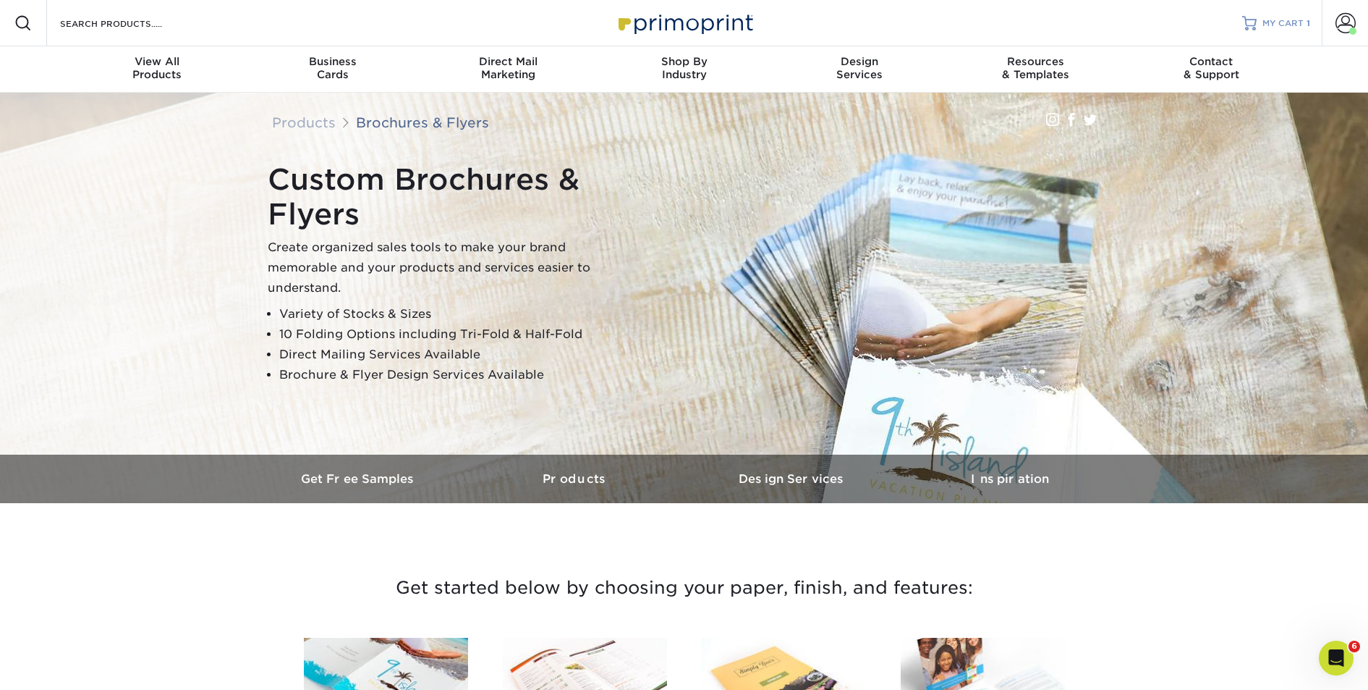
click at [1276, 23] on span "MY CART" at bounding box center [1283, 23] width 41 height 12
